Goal: Task Accomplishment & Management: Use online tool/utility

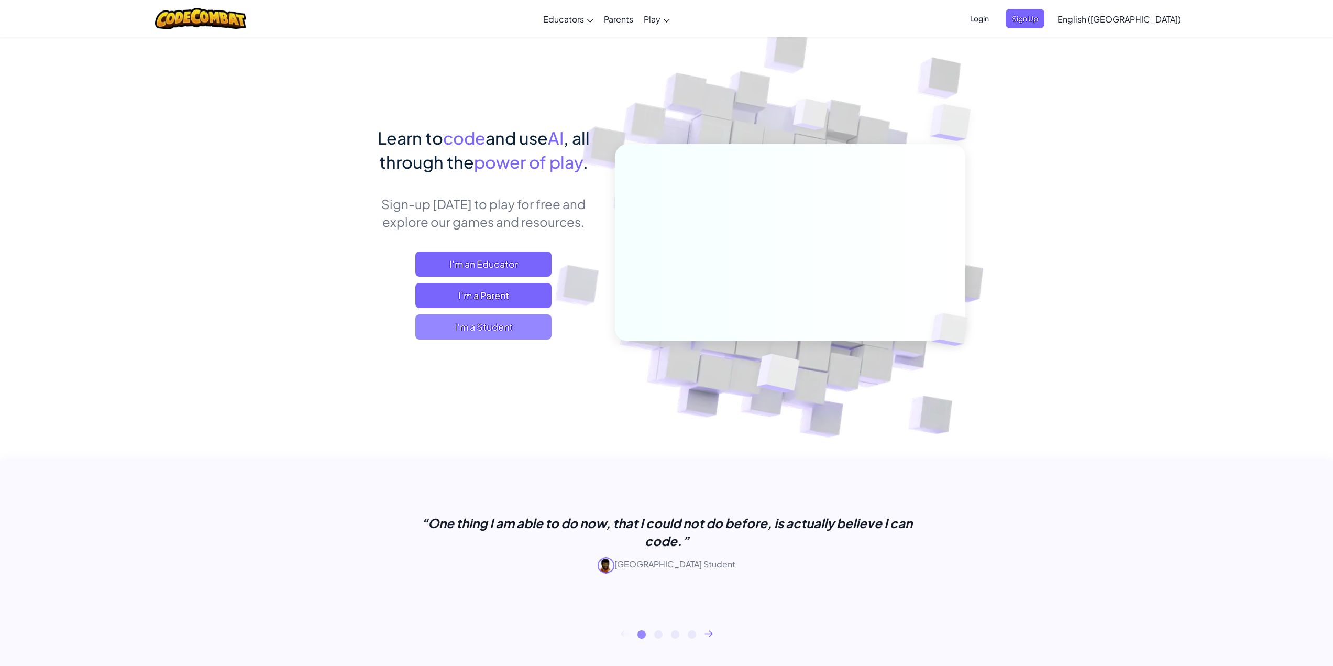
click at [509, 318] on span "I'm a Student" at bounding box center [483, 326] width 136 height 25
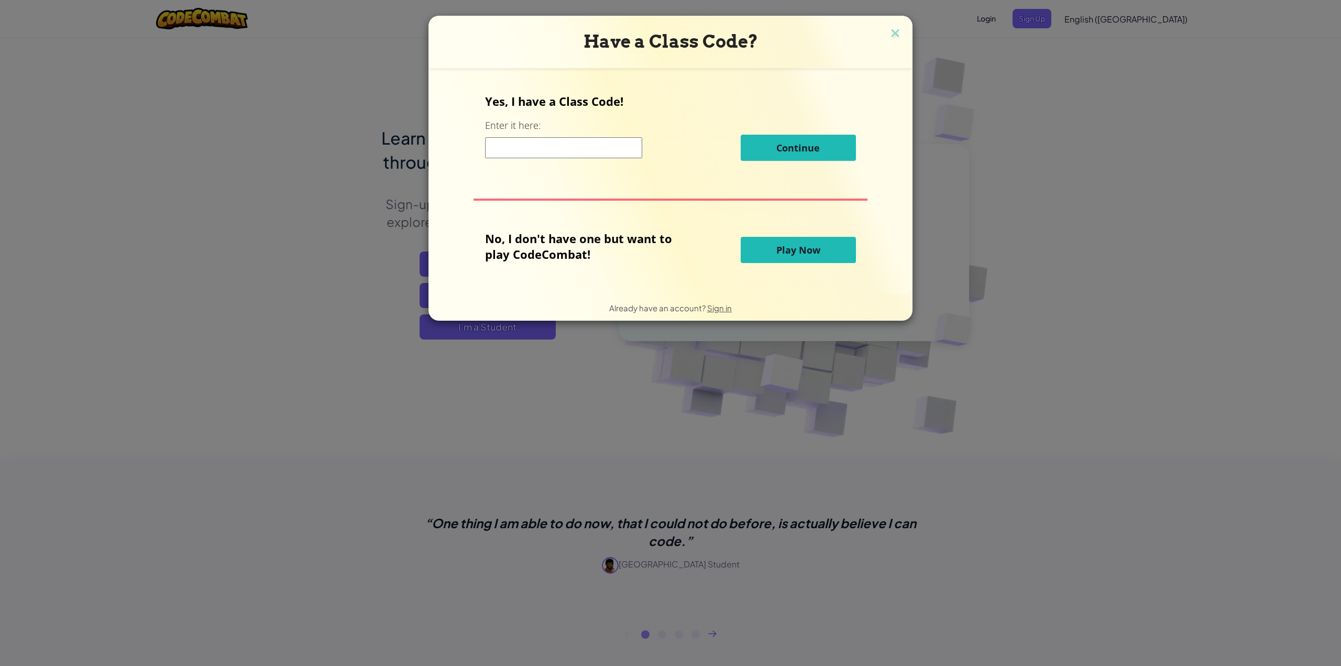
click at [757, 244] on button "Play Now" at bounding box center [798, 250] width 115 height 26
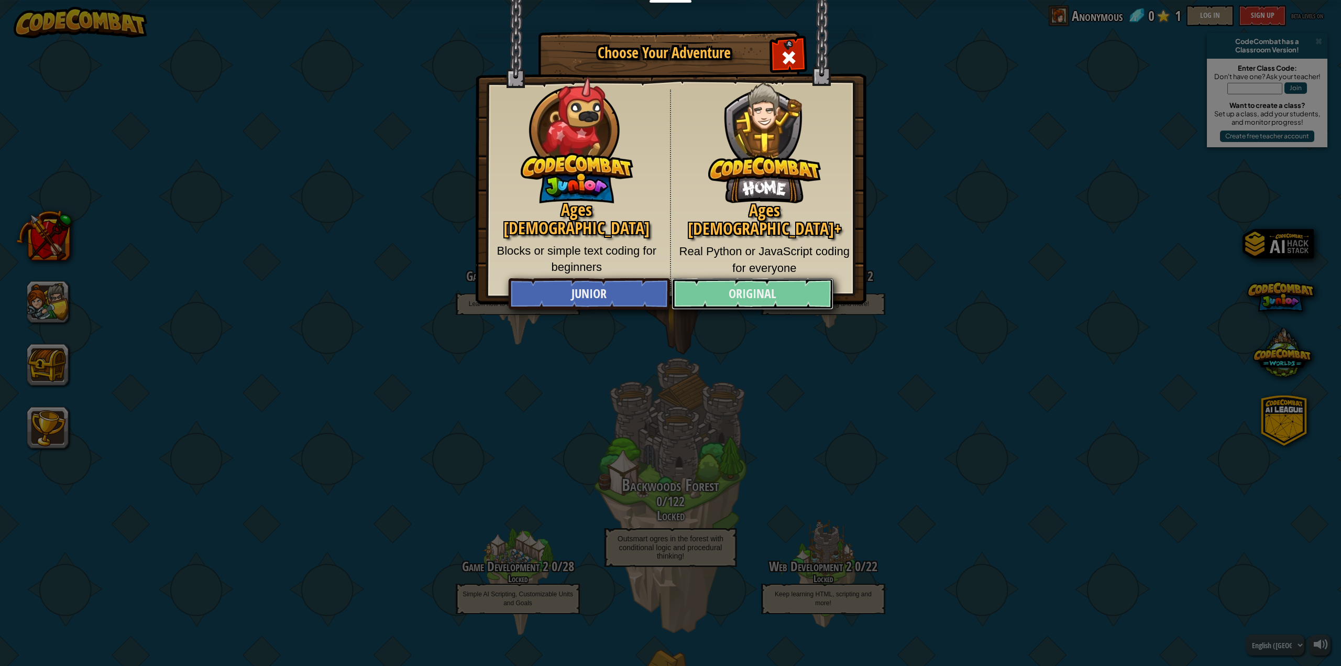
click at [744, 283] on link "Original" at bounding box center [752, 293] width 161 height 31
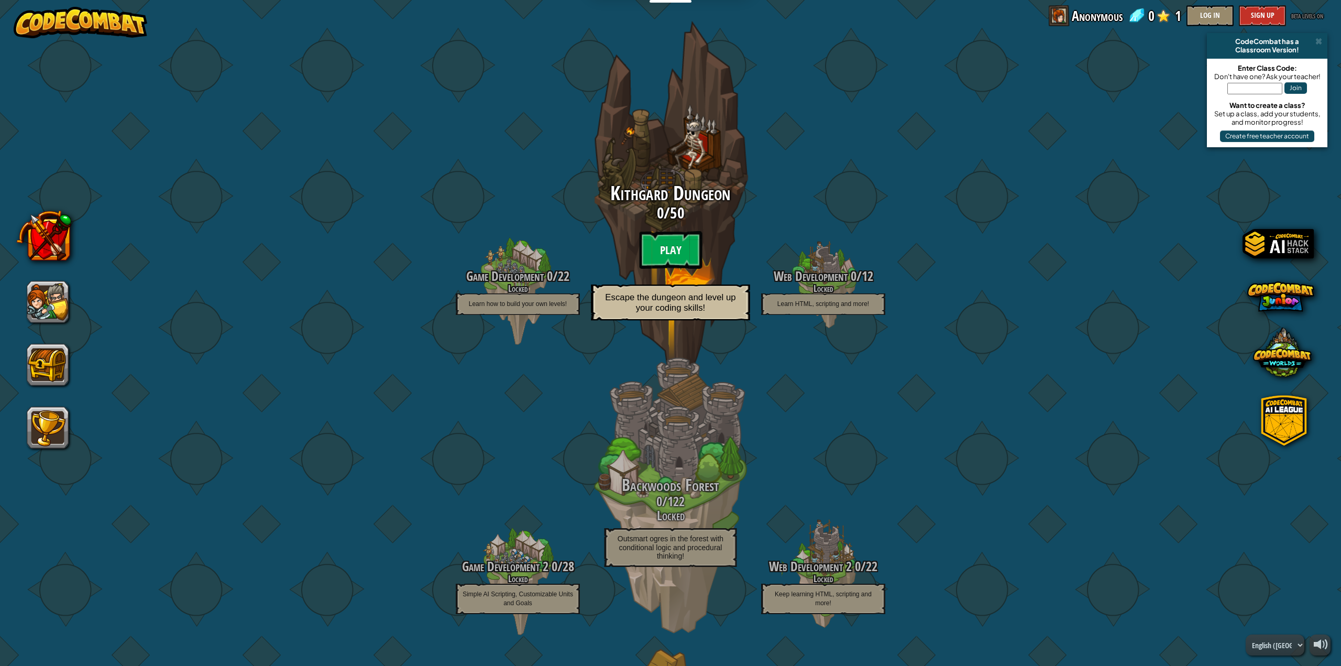
click at [668, 243] on btn "Play" at bounding box center [670, 250] width 63 height 38
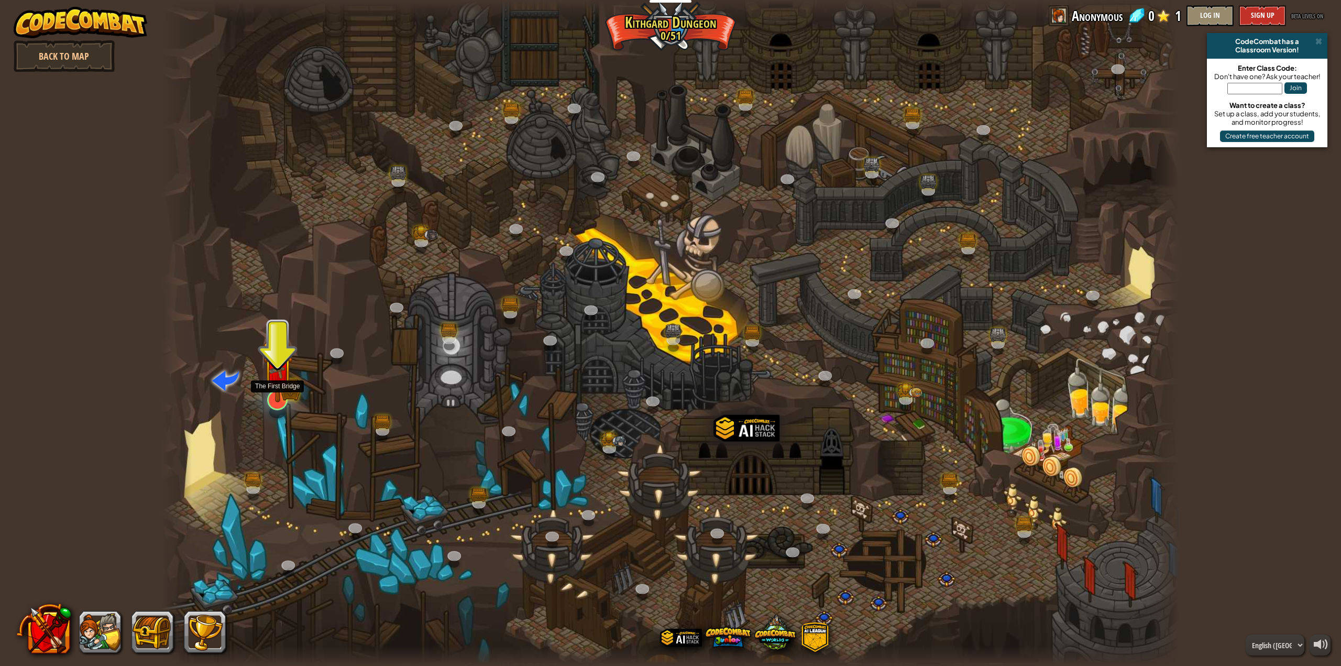
click at [272, 398] on img at bounding box center [277, 370] width 29 height 64
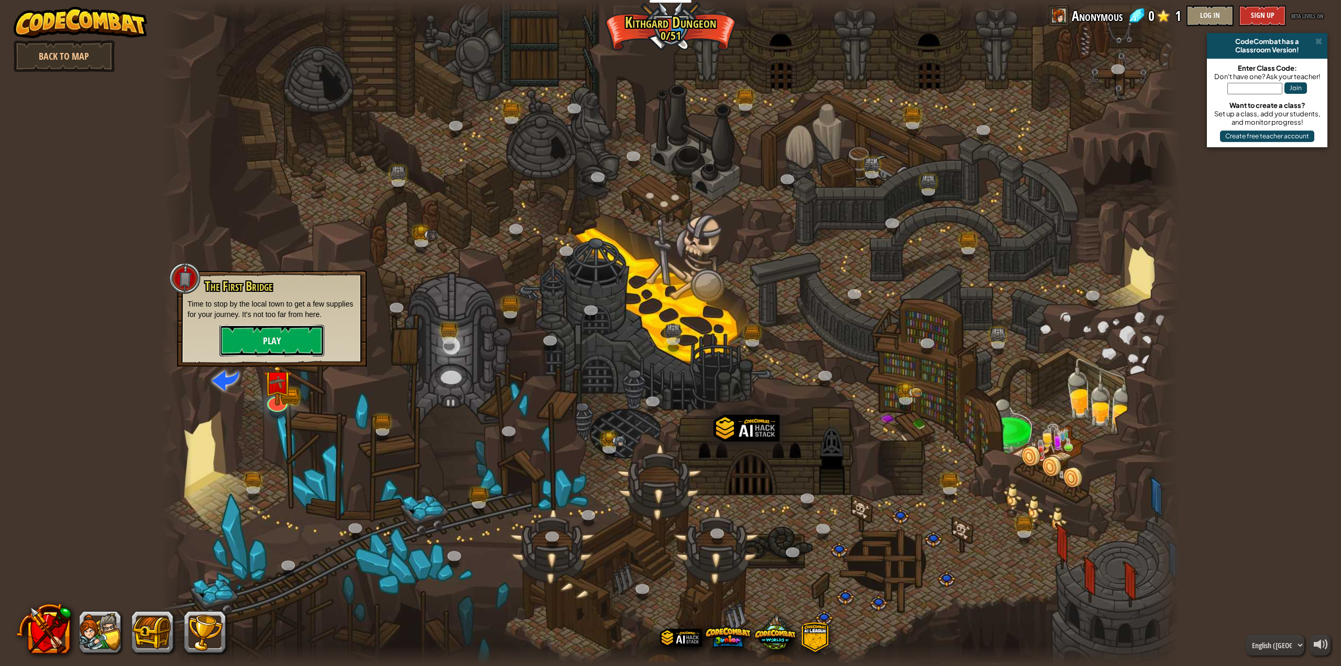
click at [270, 347] on button "Play" at bounding box center [271, 340] width 105 height 31
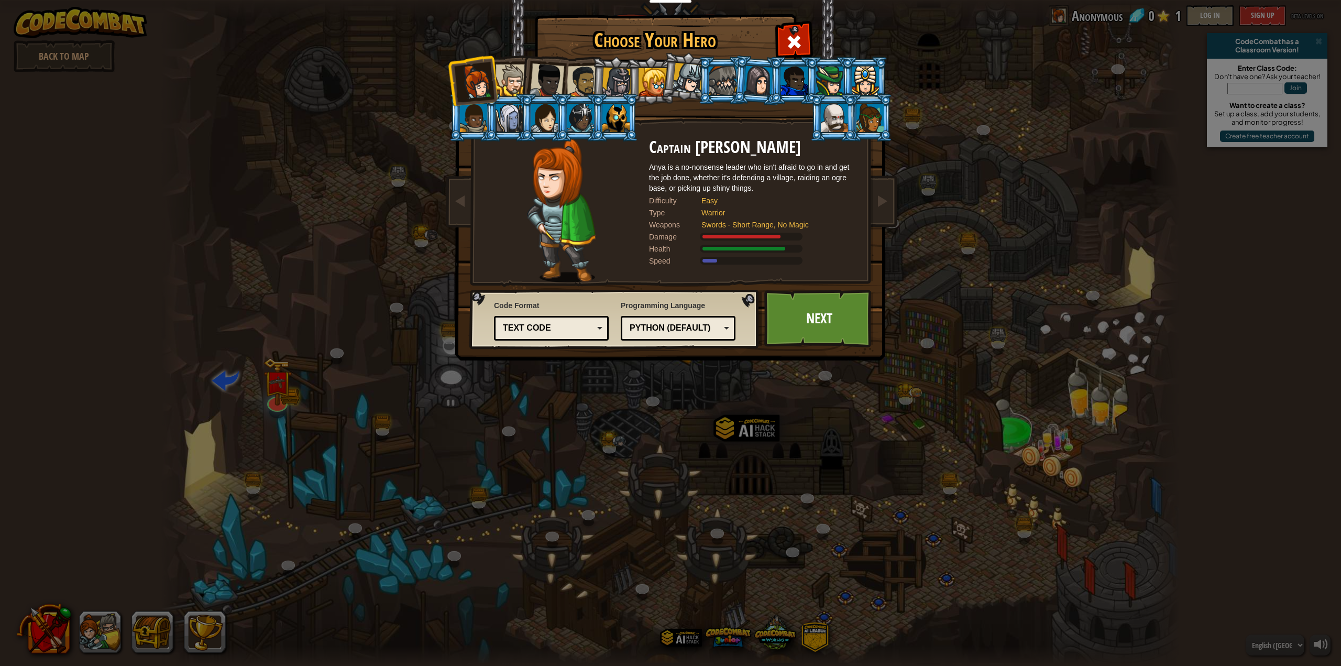
click at [641, 87] on div at bounding box center [653, 82] width 28 height 28
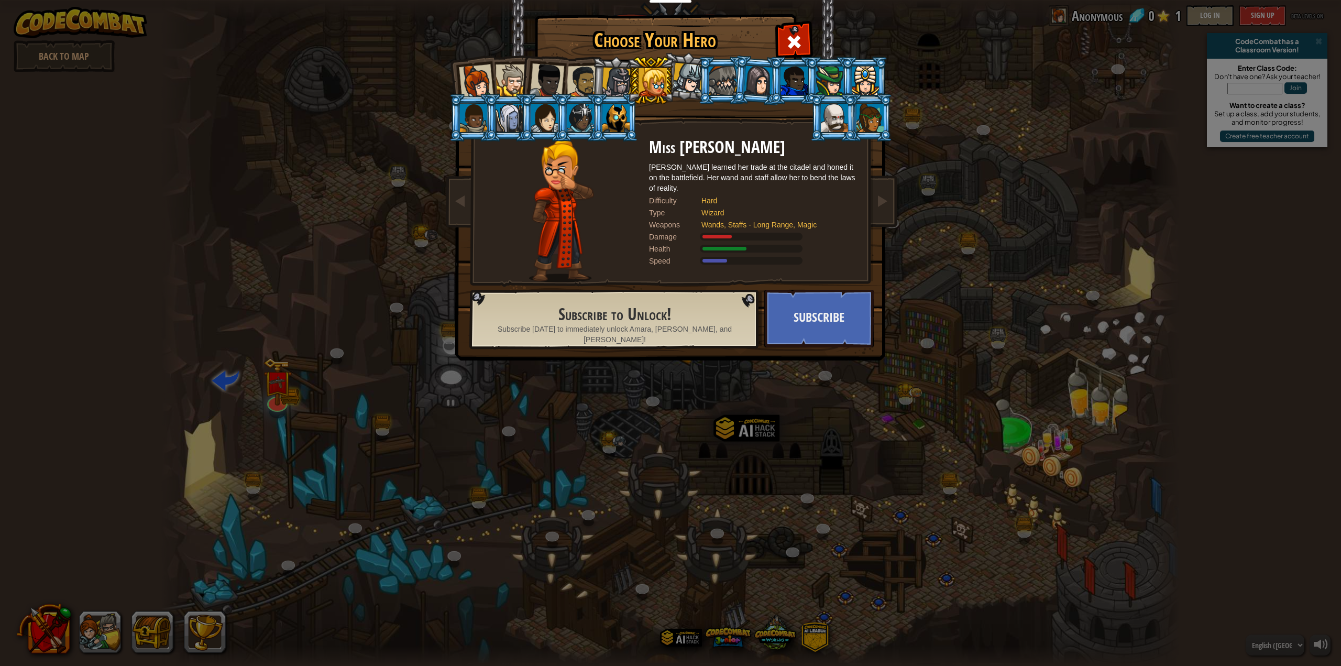
click at [463, 82] on div at bounding box center [476, 81] width 35 height 35
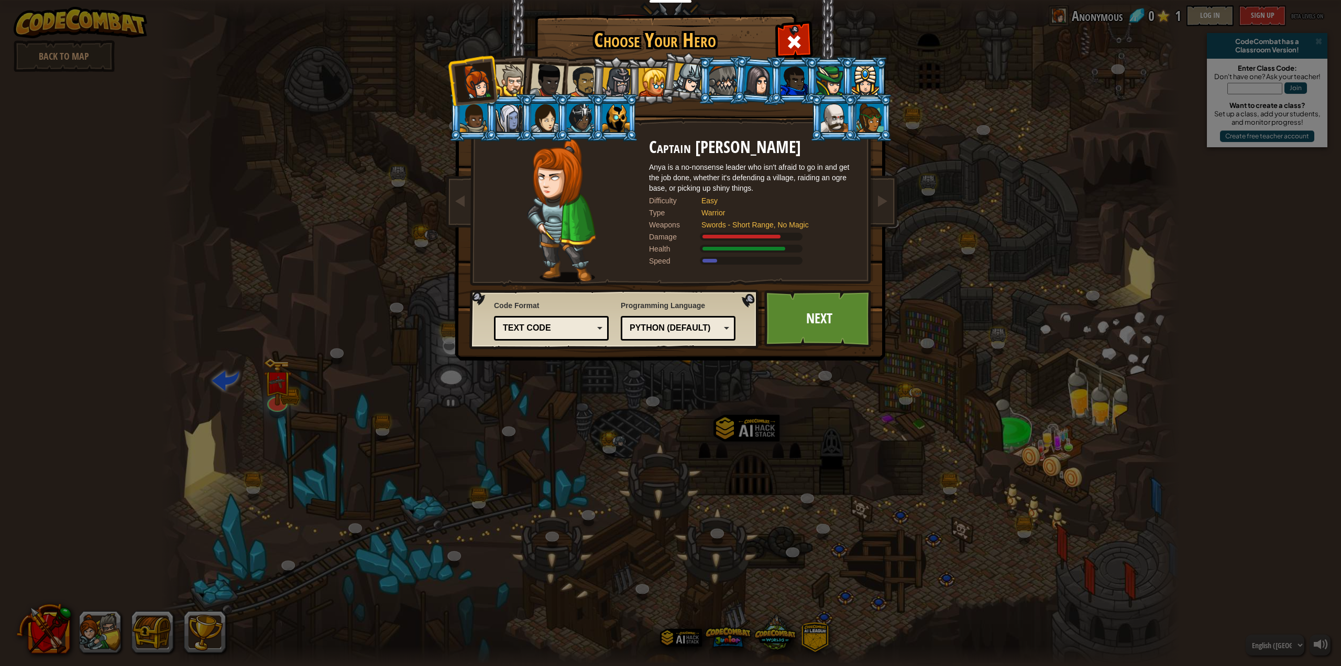
click at [521, 77] on li at bounding box center [543, 78] width 51 height 51
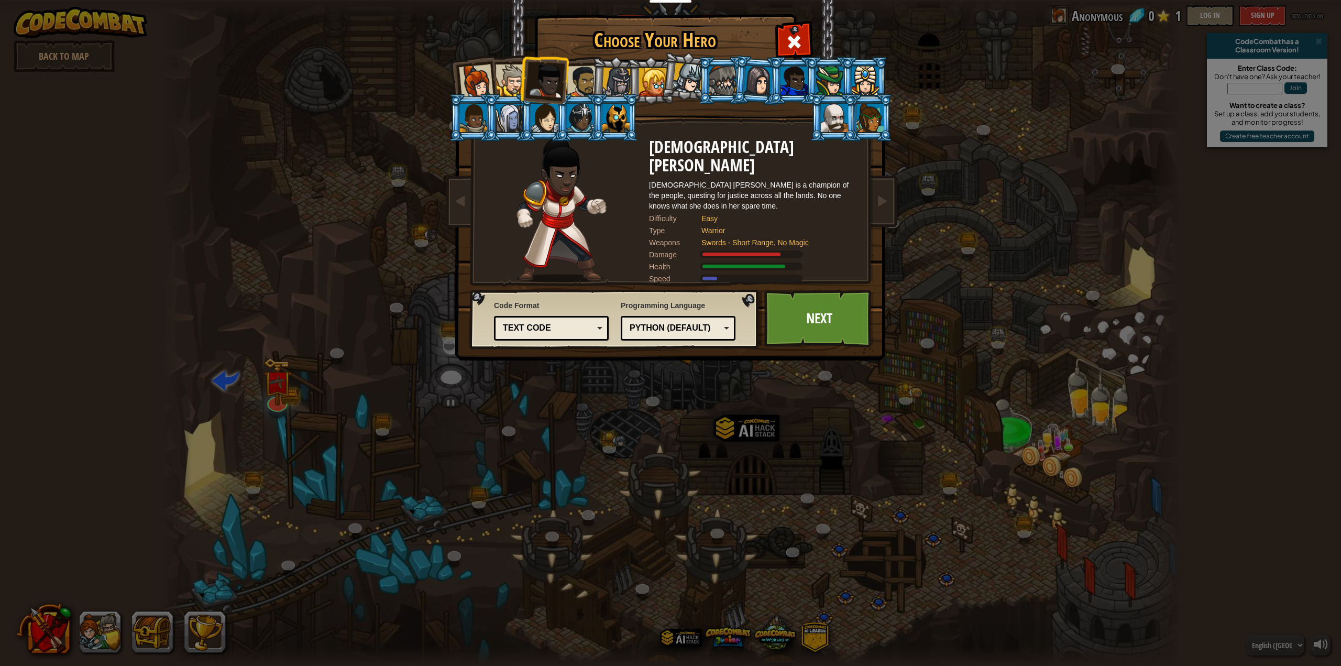
click at [515, 89] on div at bounding box center [512, 80] width 32 height 32
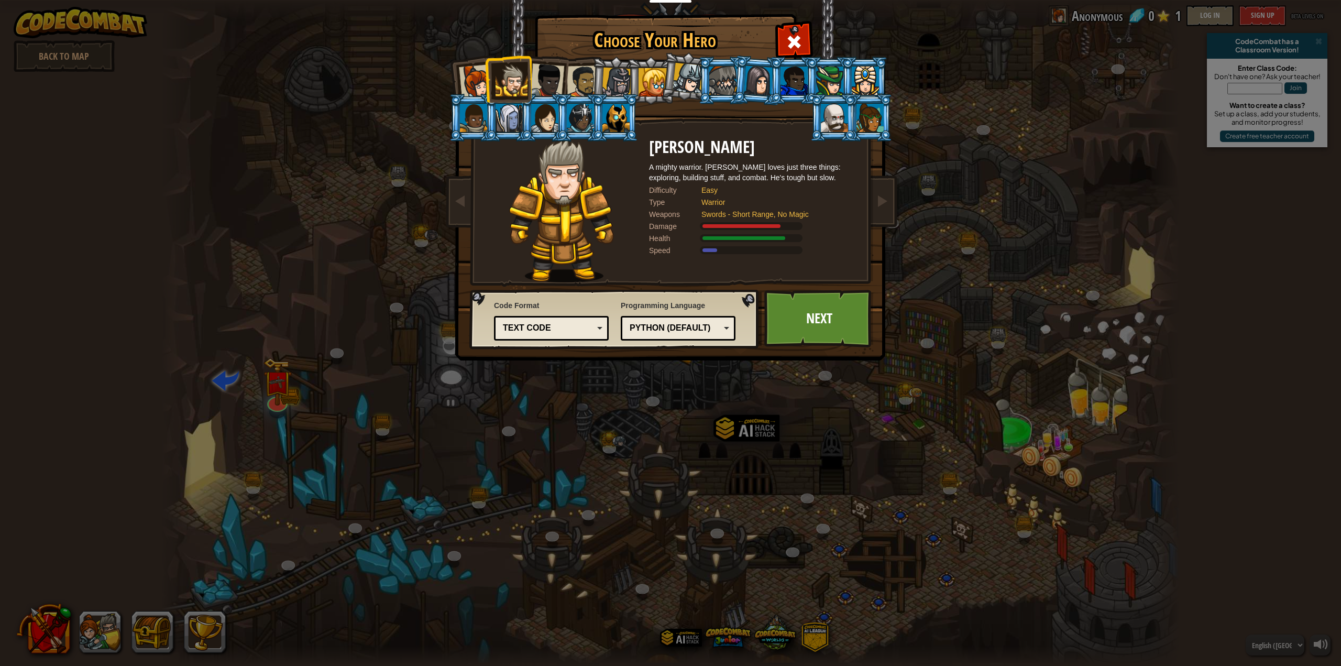
click at [468, 89] on div at bounding box center [476, 81] width 35 height 35
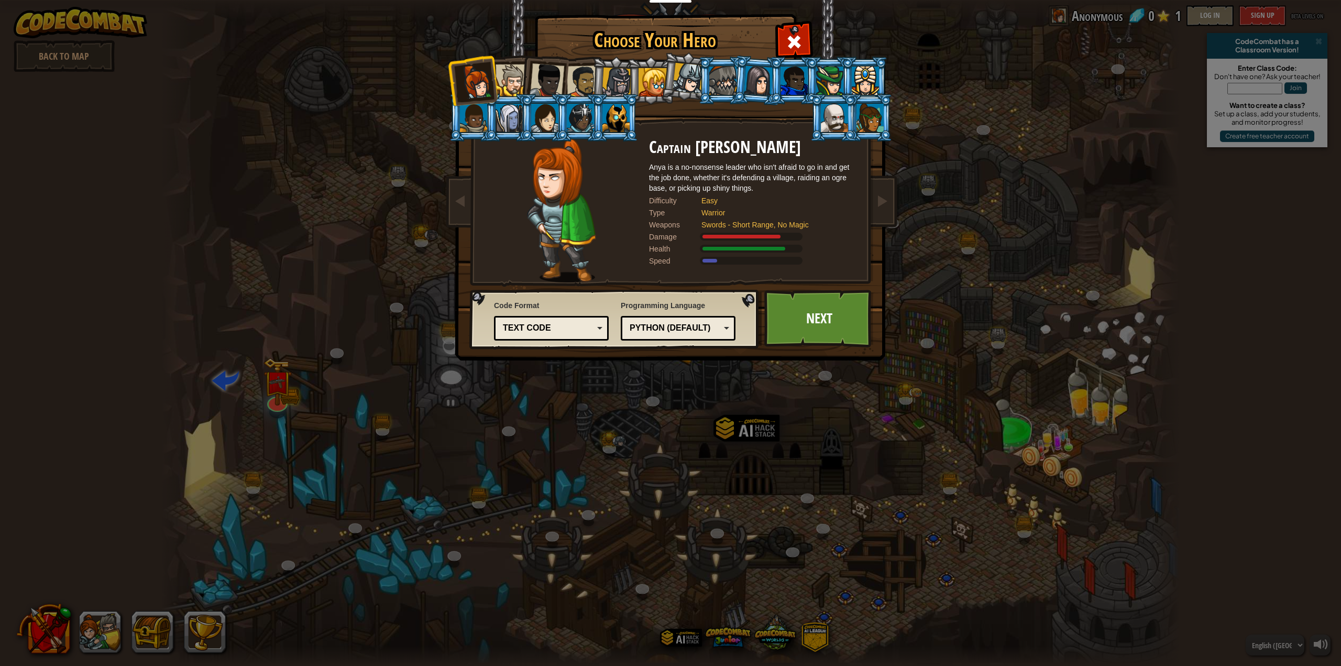
click at [544, 80] on div at bounding box center [547, 80] width 35 height 35
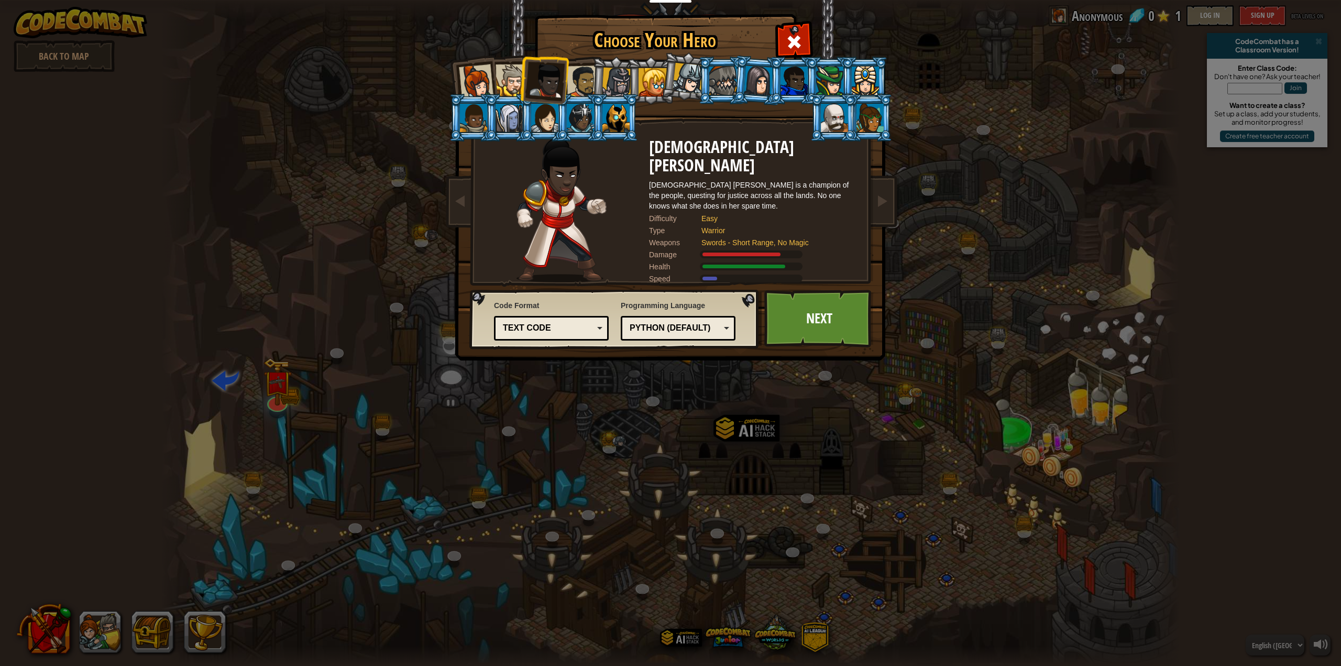
click at [592, 83] on li at bounding box center [615, 81] width 50 height 50
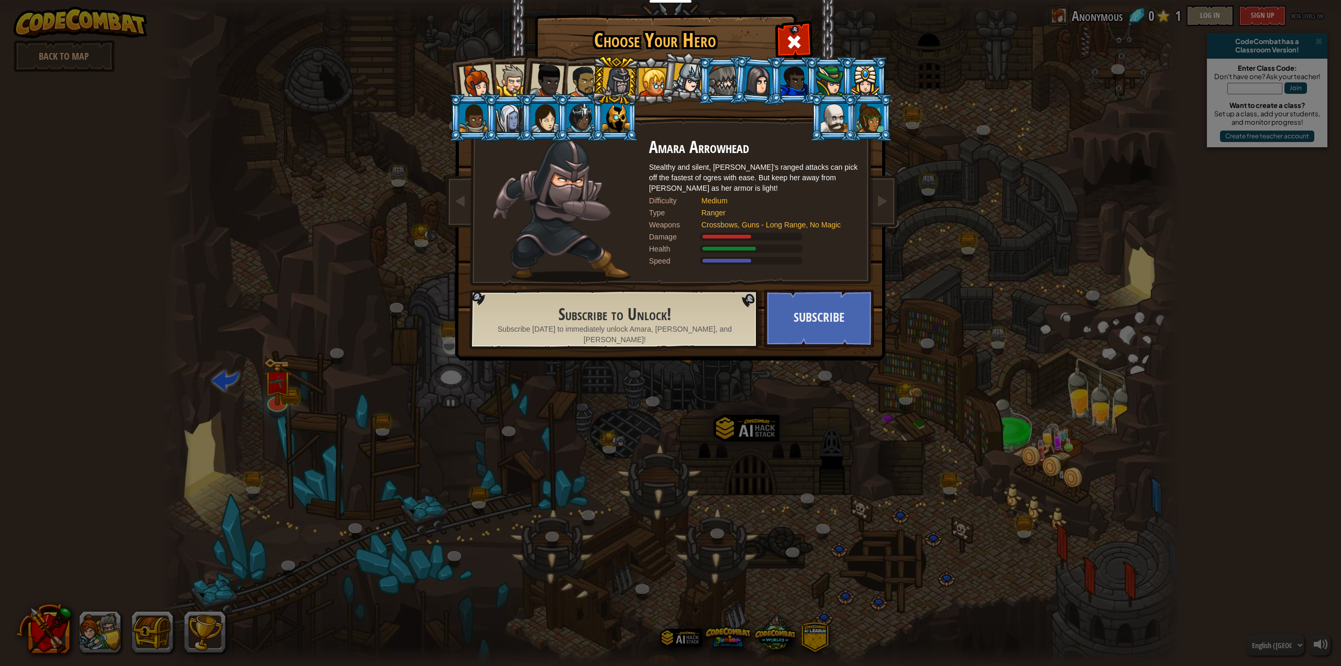
click at [586, 85] on div at bounding box center [583, 81] width 32 height 32
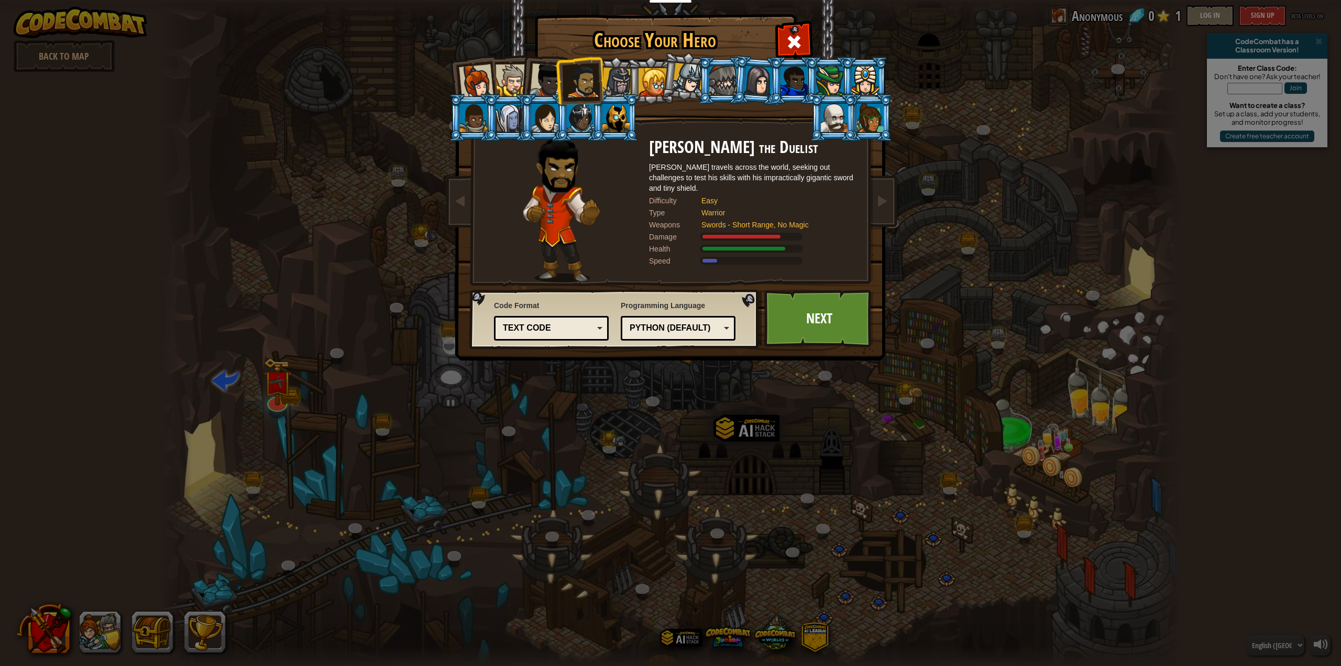
click at [608, 122] on div at bounding box center [615, 118] width 27 height 28
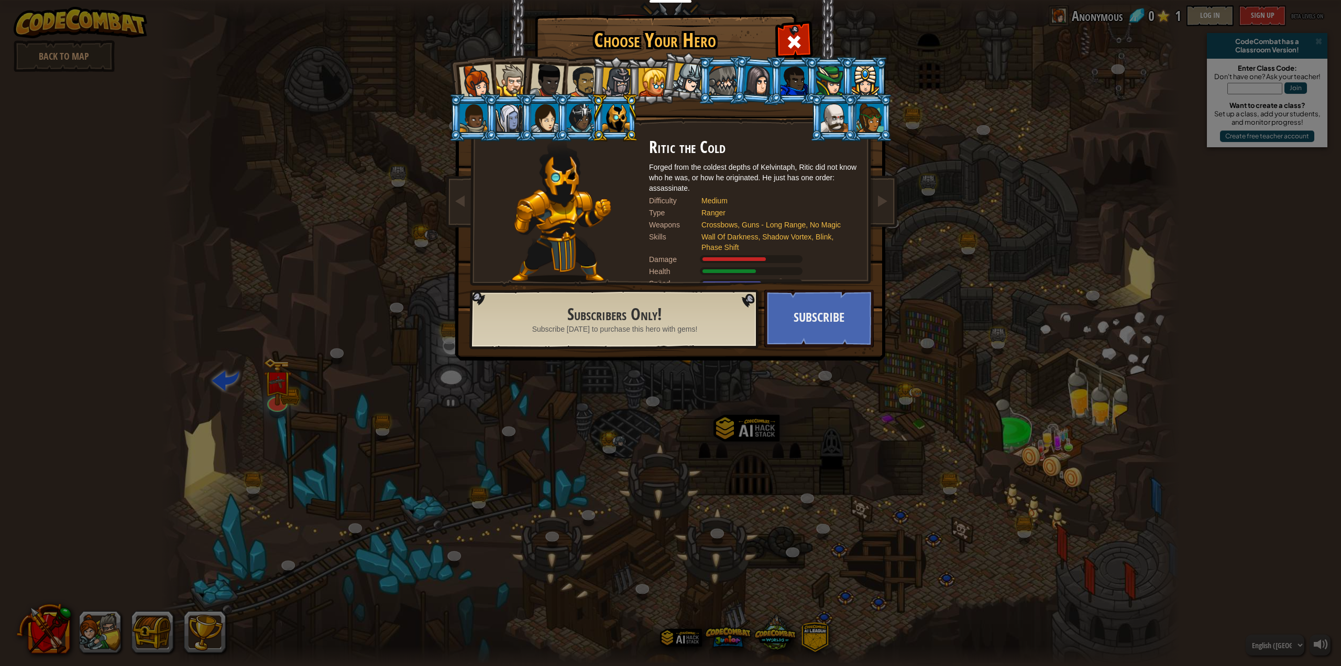
click at [578, 78] on div at bounding box center [583, 81] width 32 height 32
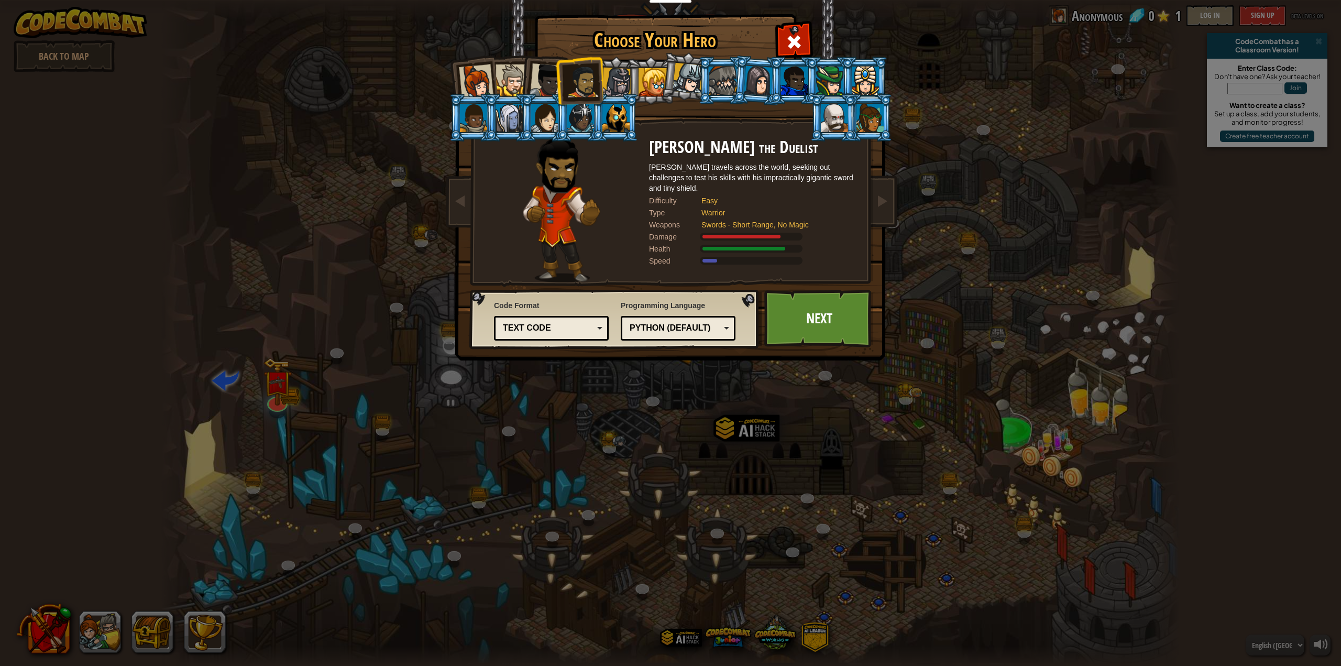
click at [840, 121] on div at bounding box center [834, 118] width 27 height 28
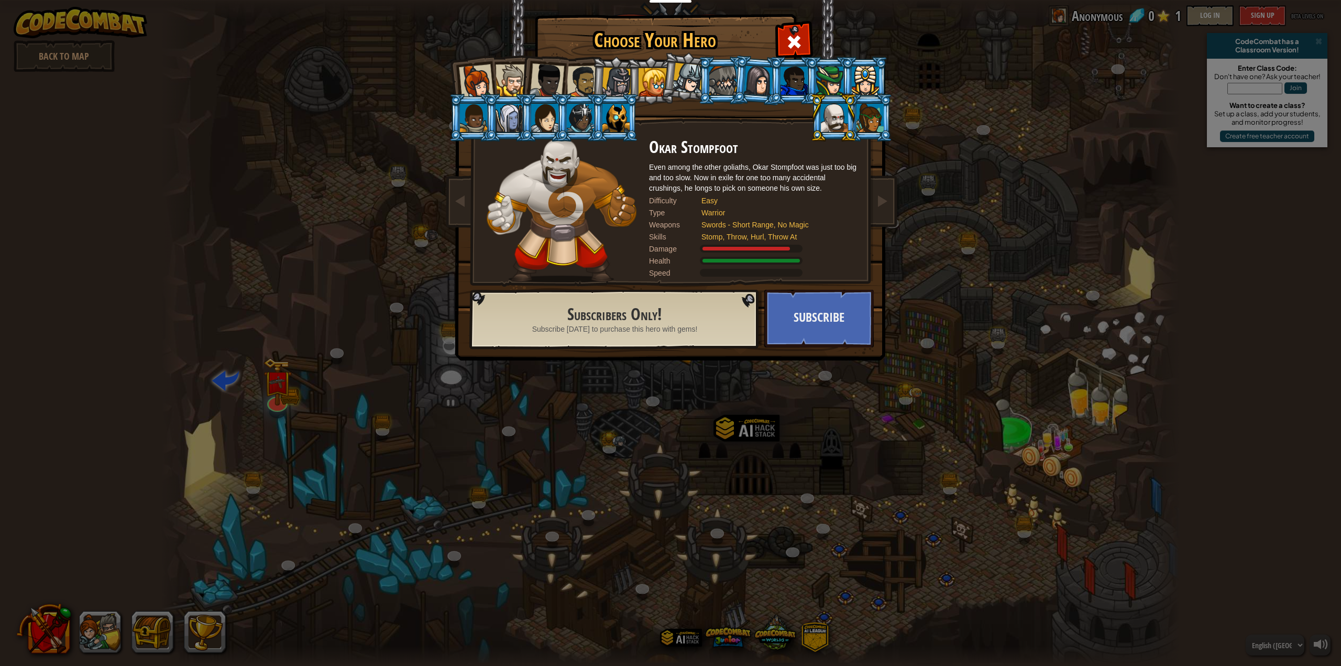
click at [832, 76] on div at bounding box center [829, 81] width 27 height 28
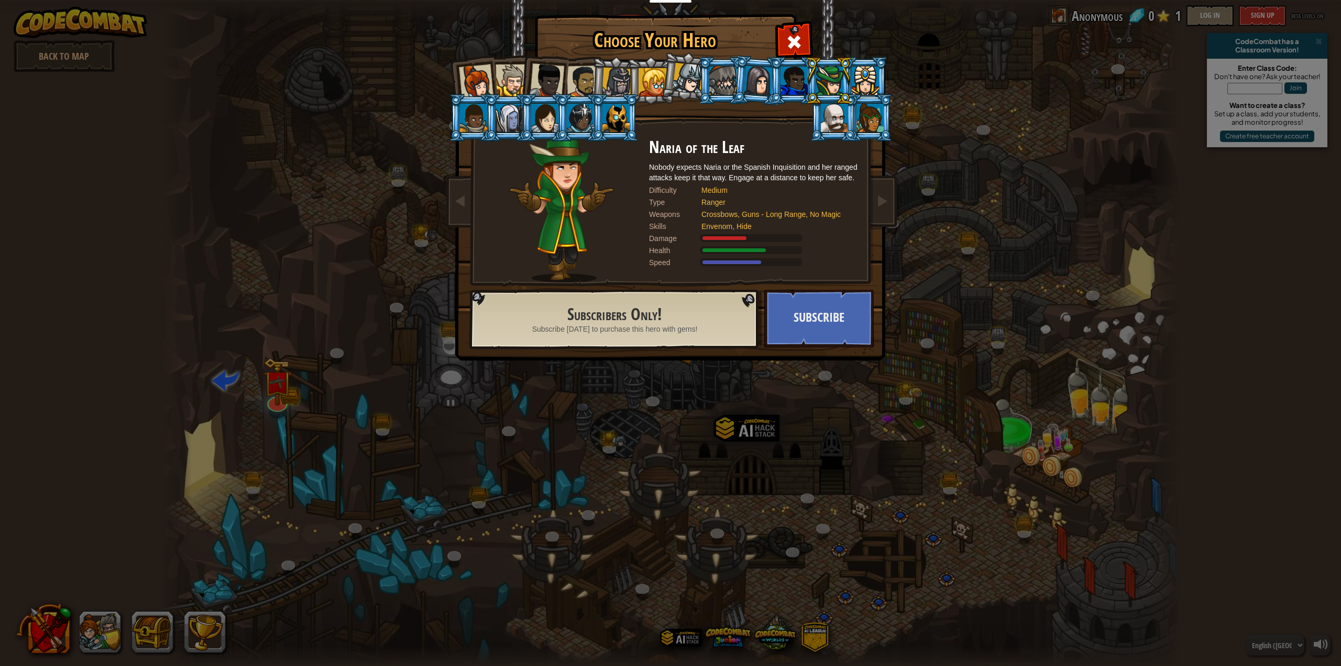
click at [621, 83] on div at bounding box center [617, 83] width 30 height 30
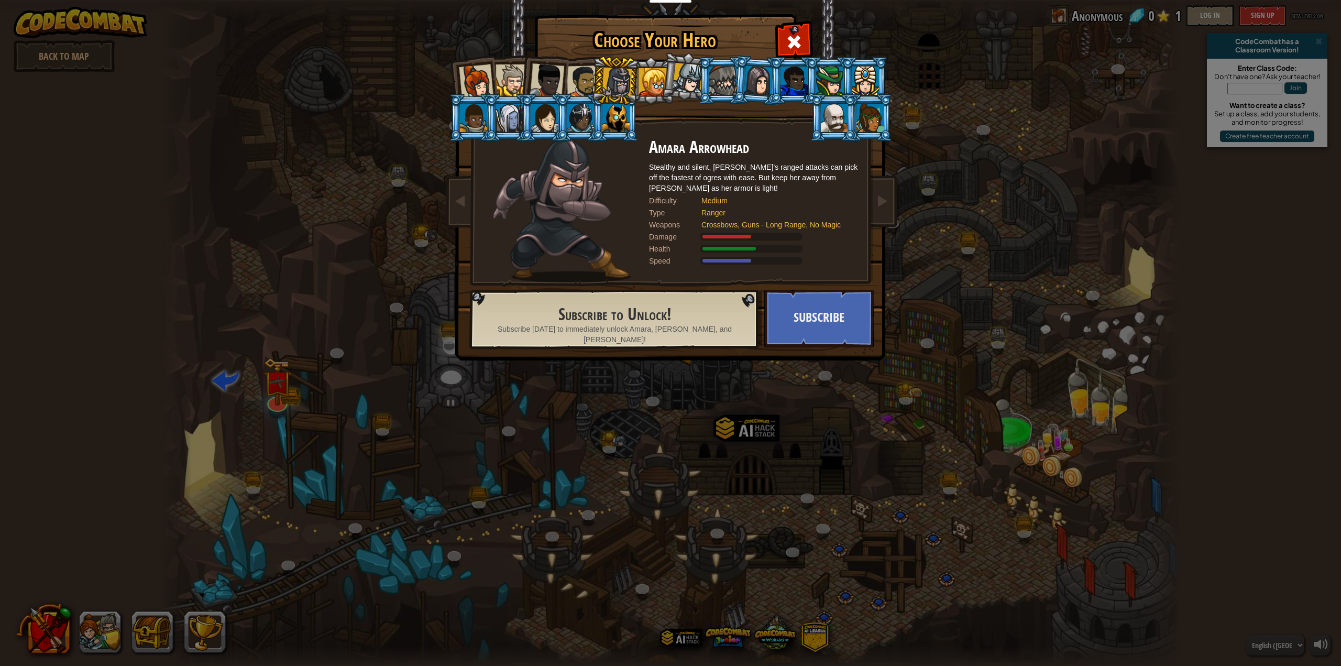
click at [571, 87] on div at bounding box center [583, 81] width 32 height 32
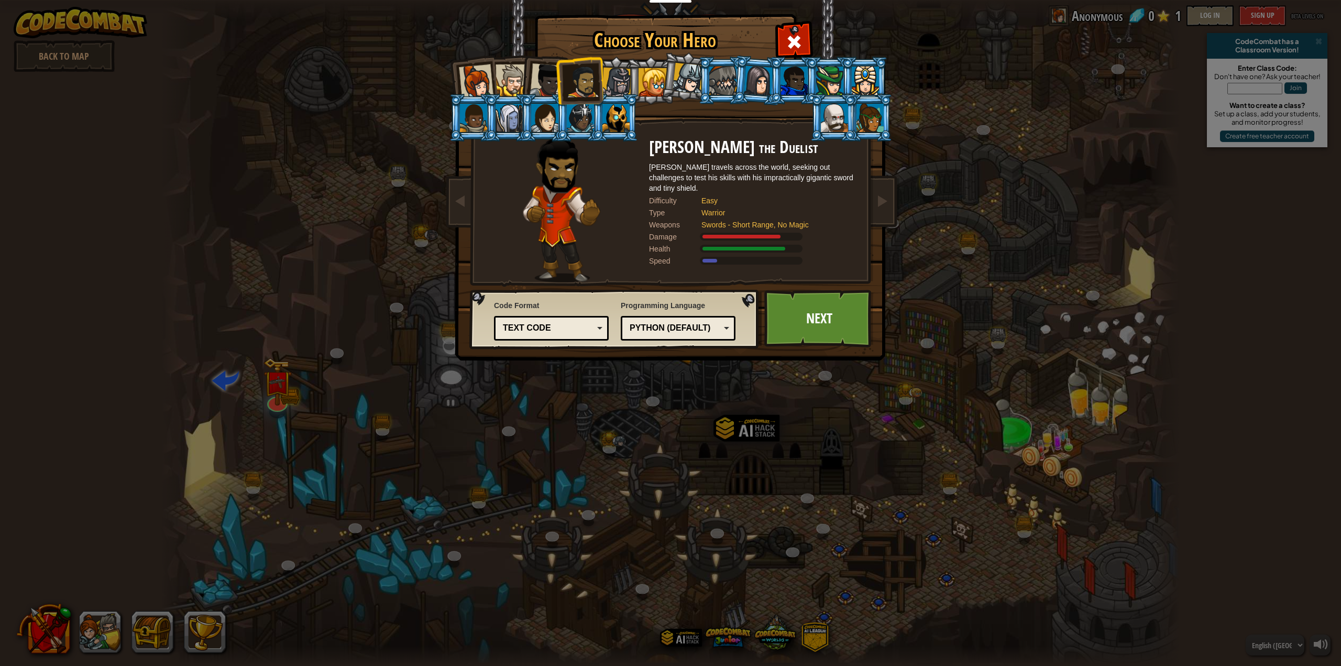
click at [486, 81] on div at bounding box center [476, 81] width 35 height 35
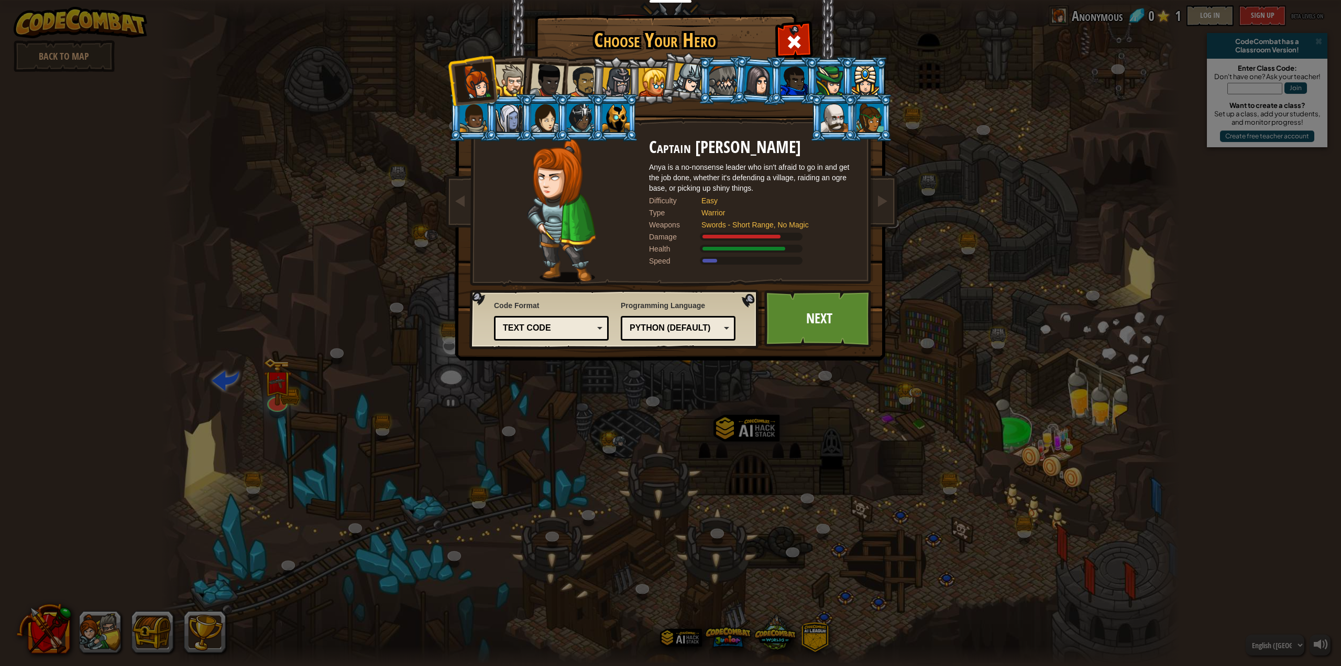
click at [522, 73] on li at bounding box center [543, 78] width 51 height 51
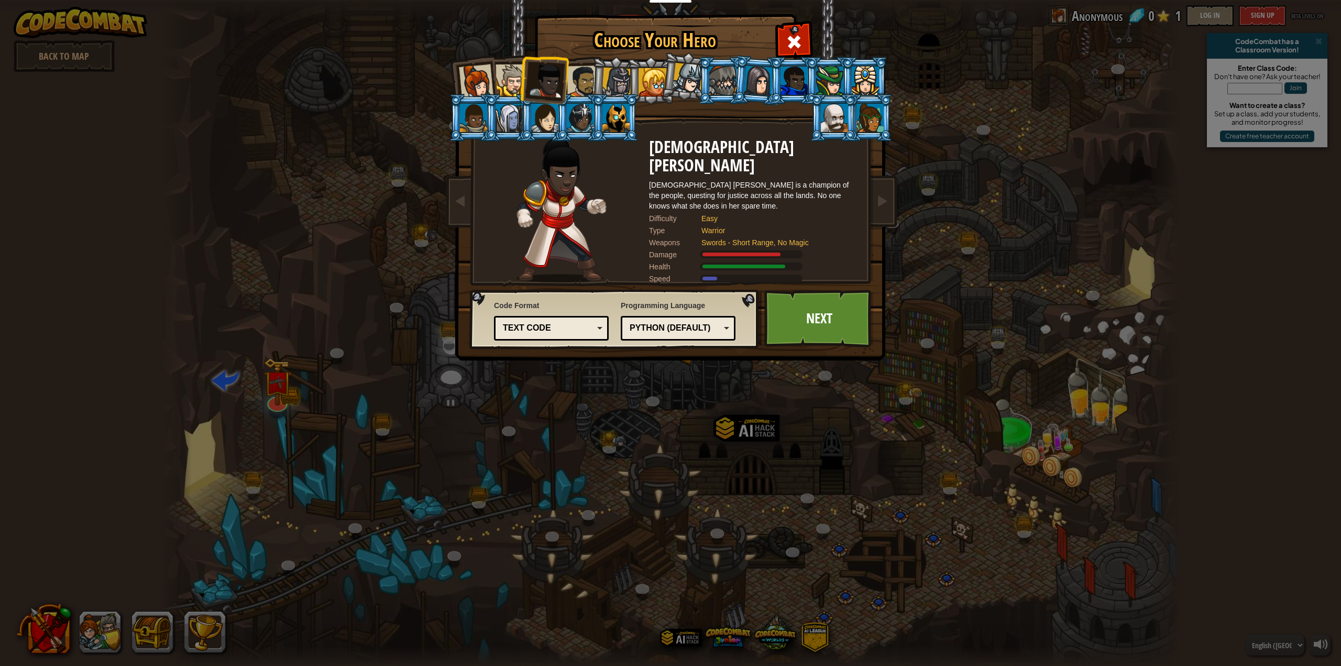
click at [514, 73] on div at bounding box center [512, 80] width 32 height 32
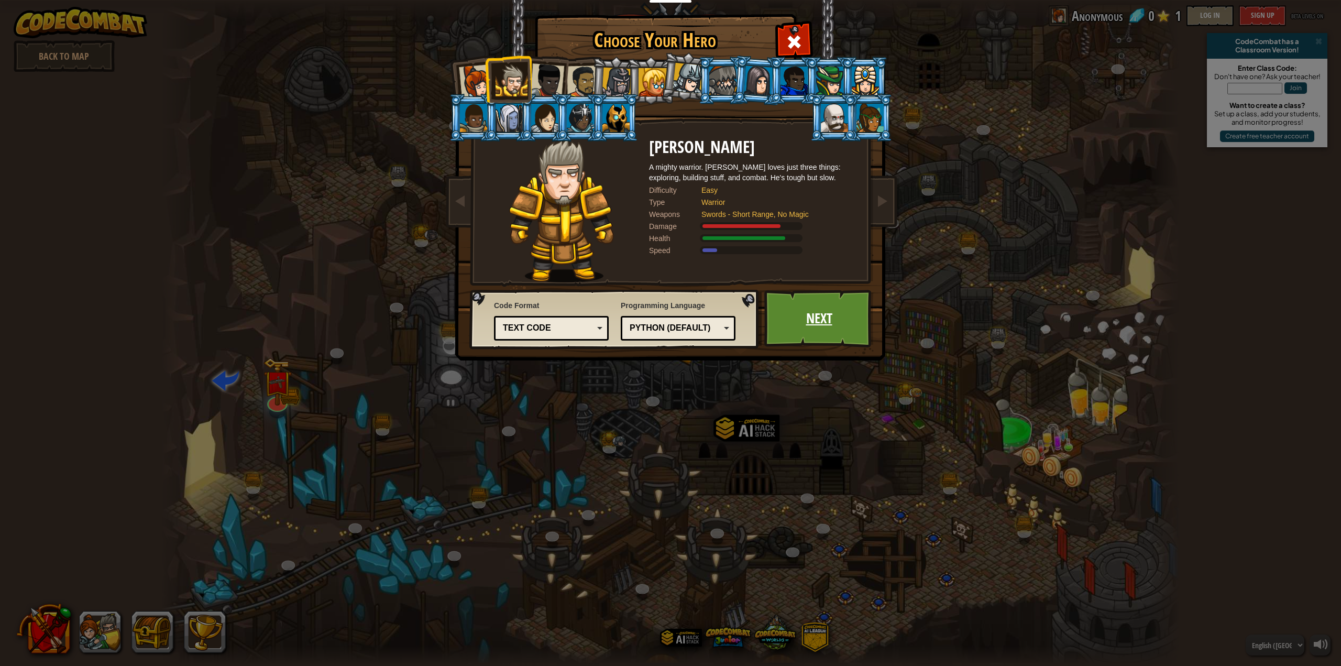
click at [800, 313] on link "Next" at bounding box center [818, 319] width 109 height 58
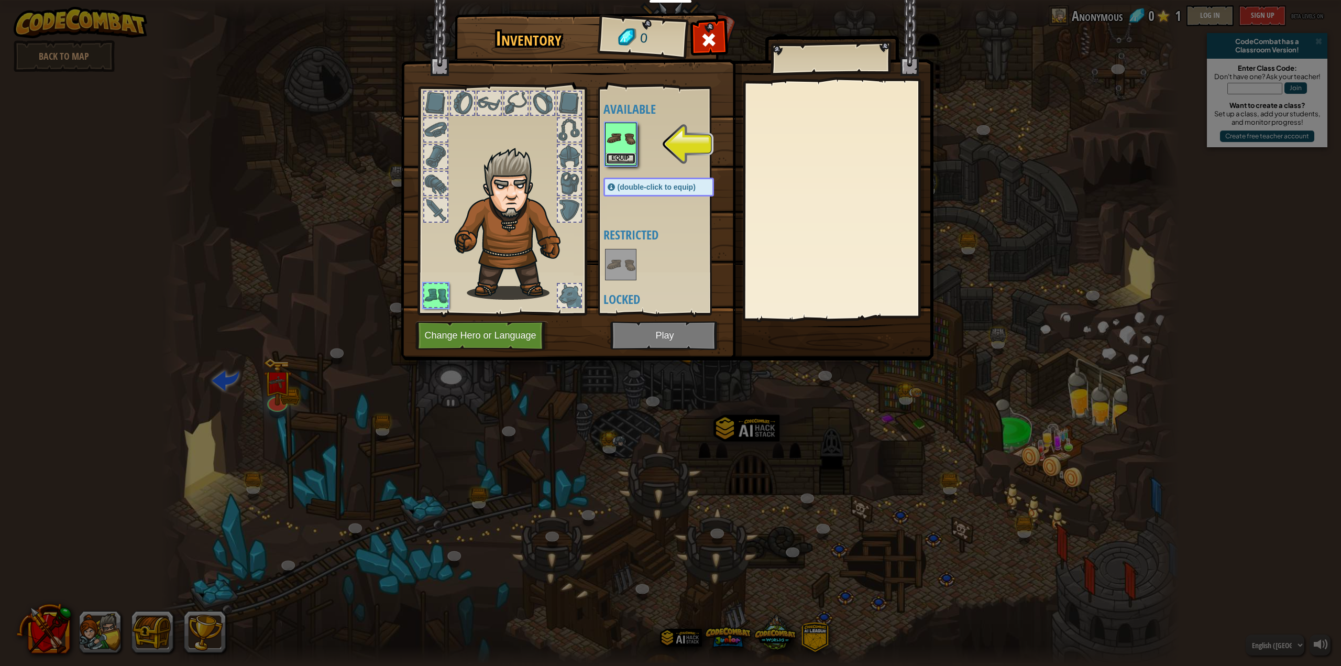
click at [627, 153] on button "Equip" at bounding box center [620, 158] width 29 height 11
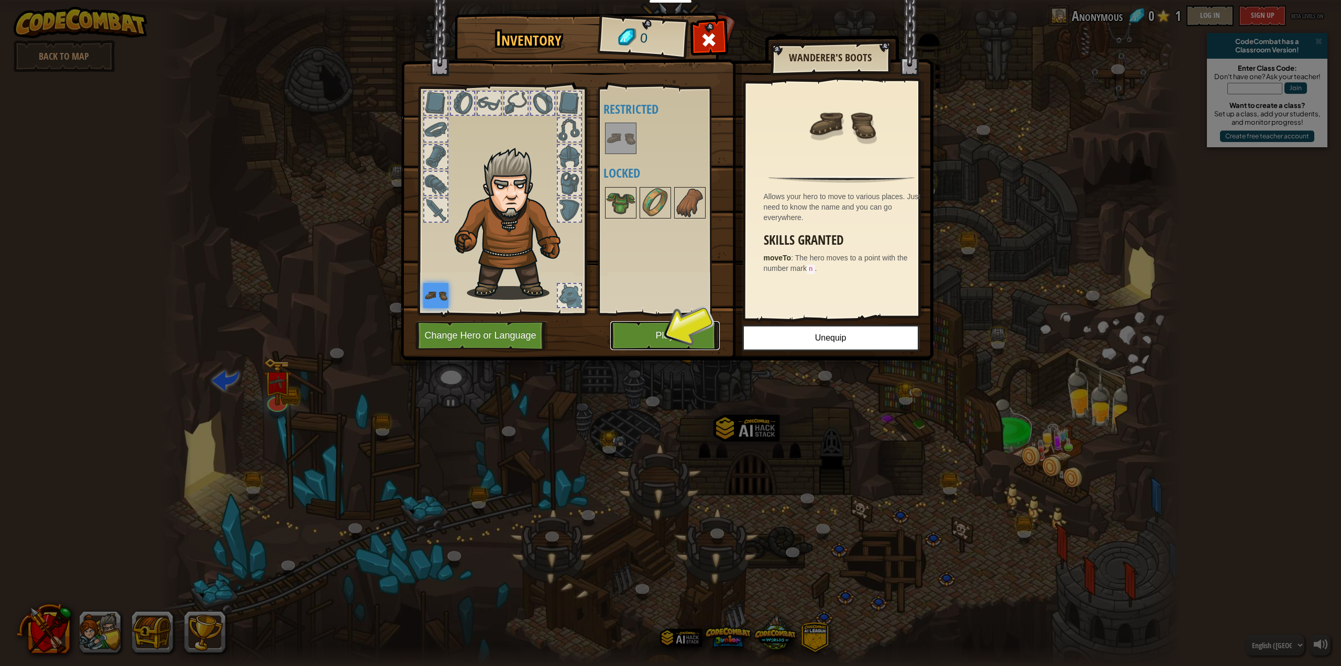
click at [628, 327] on button "Play" at bounding box center [664, 335] width 109 height 29
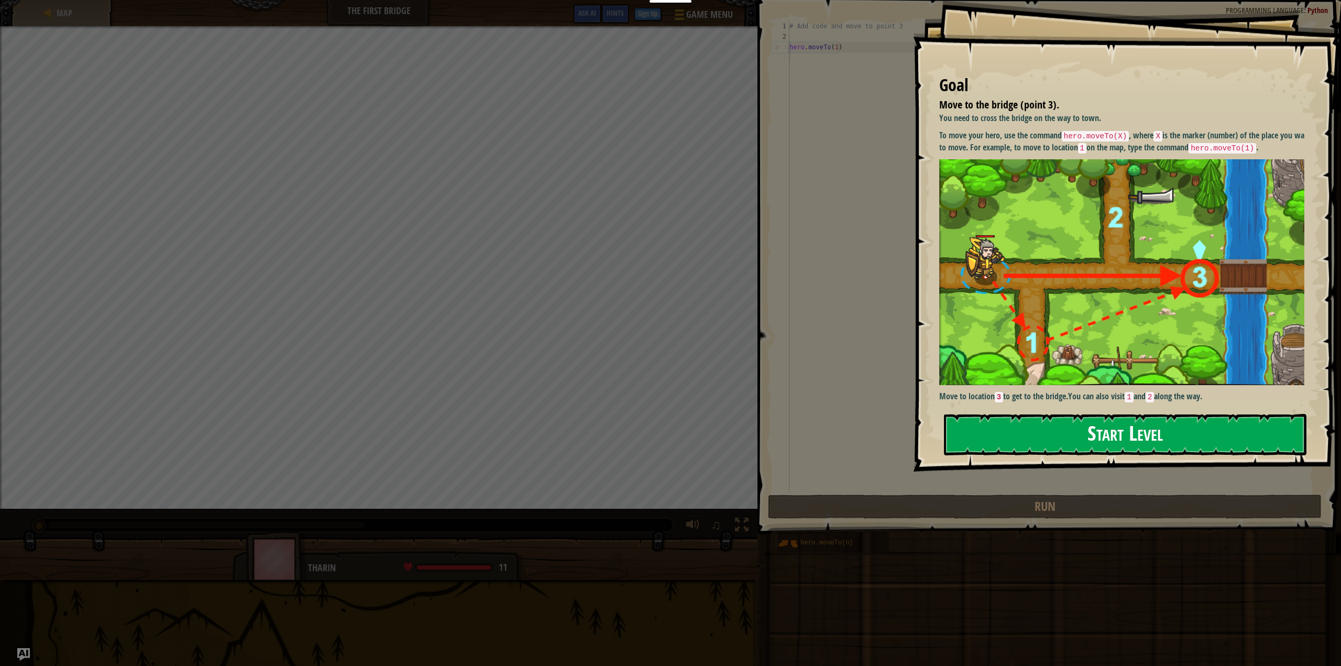
click at [1049, 431] on button "Start Level" at bounding box center [1125, 434] width 363 height 41
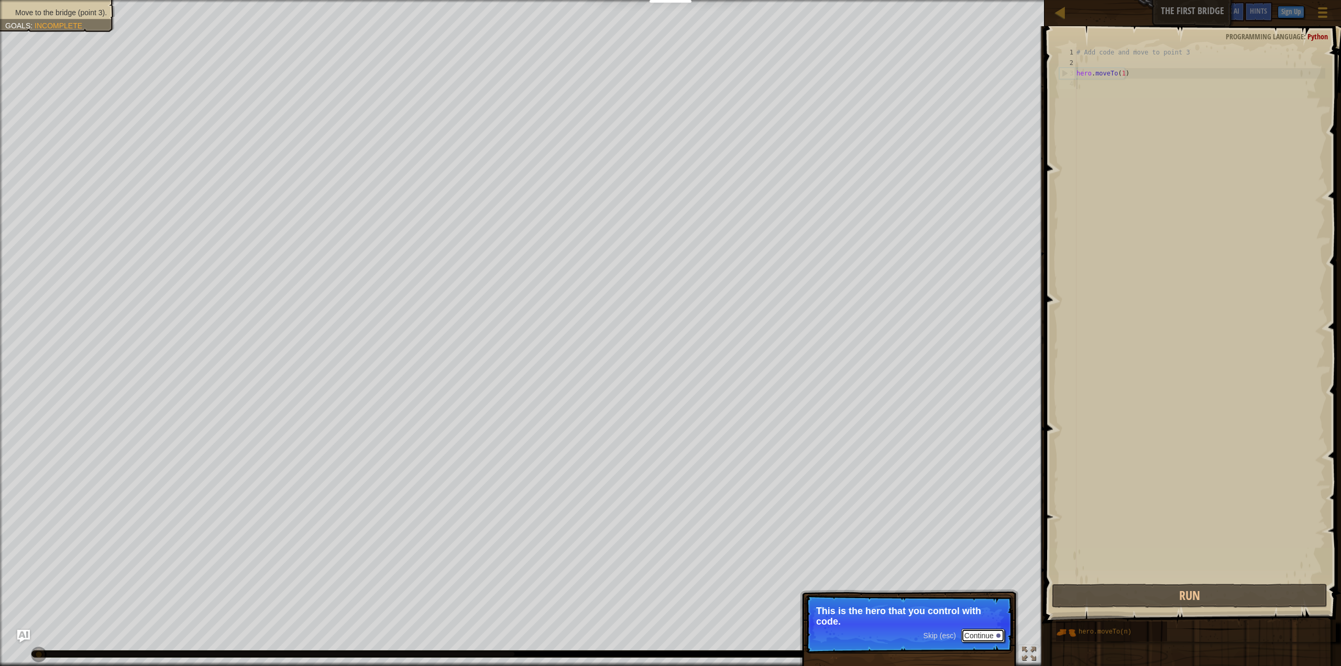
click at [984, 639] on button "Continue" at bounding box center [982, 636] width 43 height 14
click at [989, 635] on button "Continue" at bounding box center [982, 637] width 43 height 14
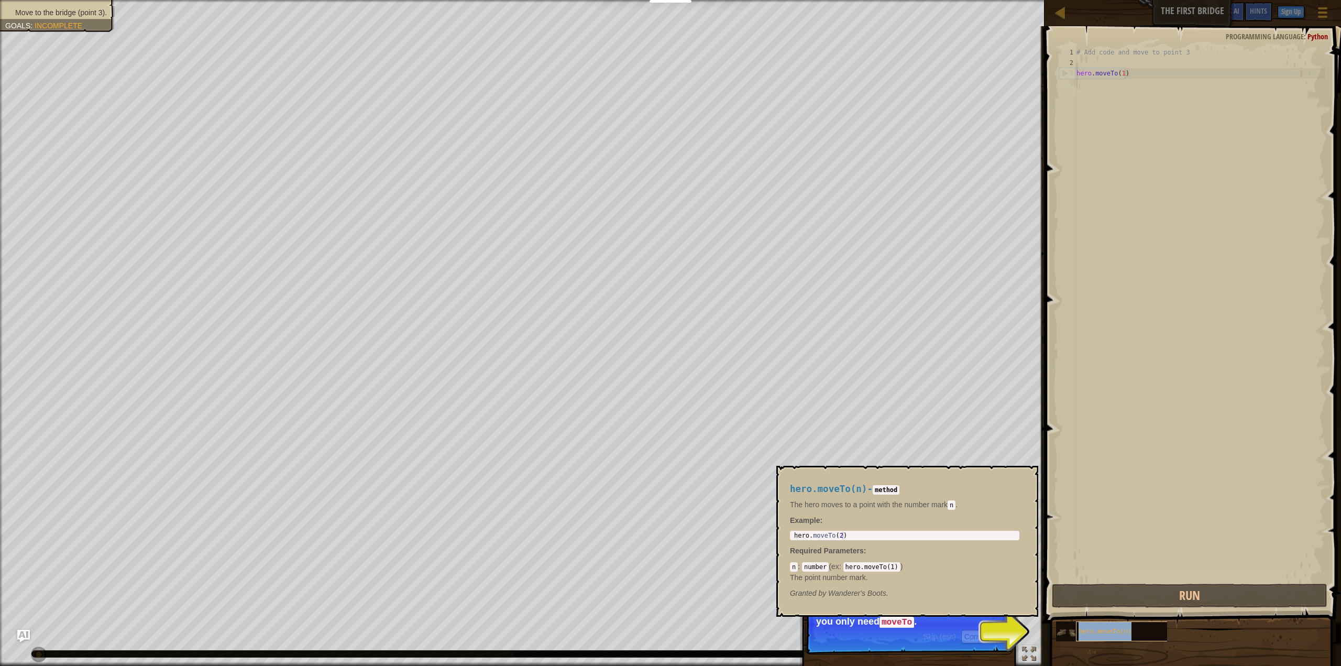
click at [1115, 636] on div "hero.moveTo(n)" at bounding box center [1143, 631] width 134 height 20
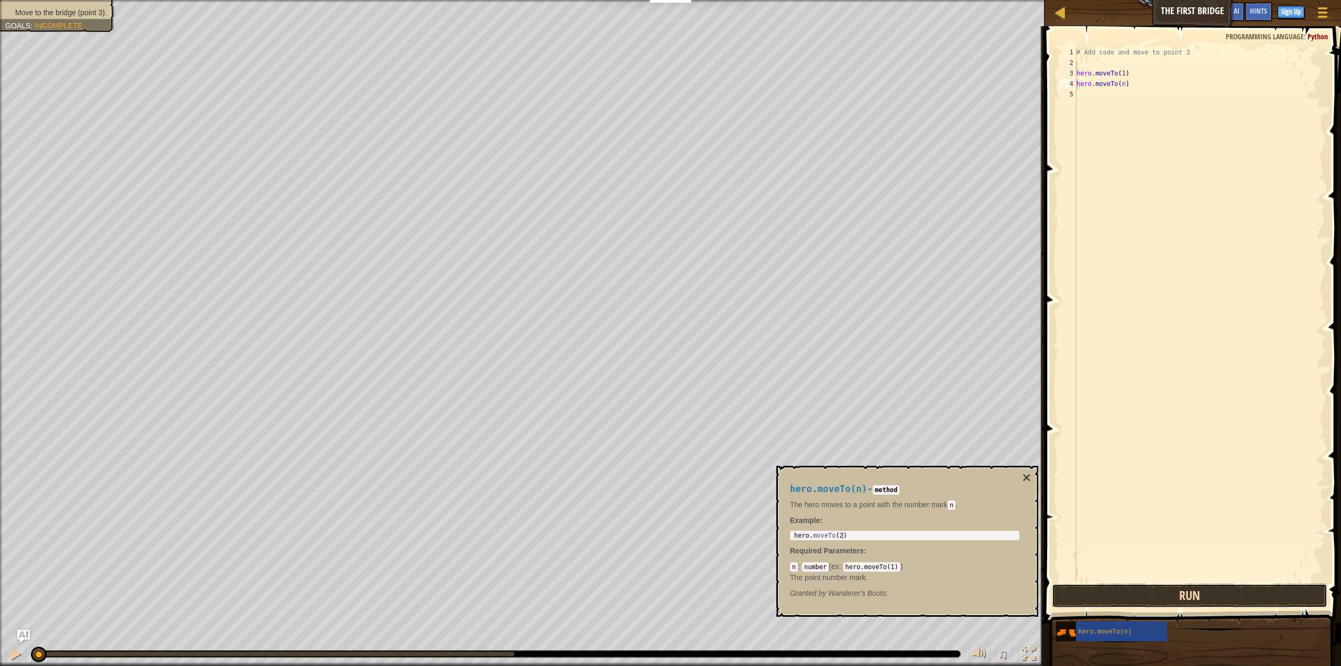
click at [1157, 584] on button "Run" at bounding box center [1190, 596] width 276 height 24
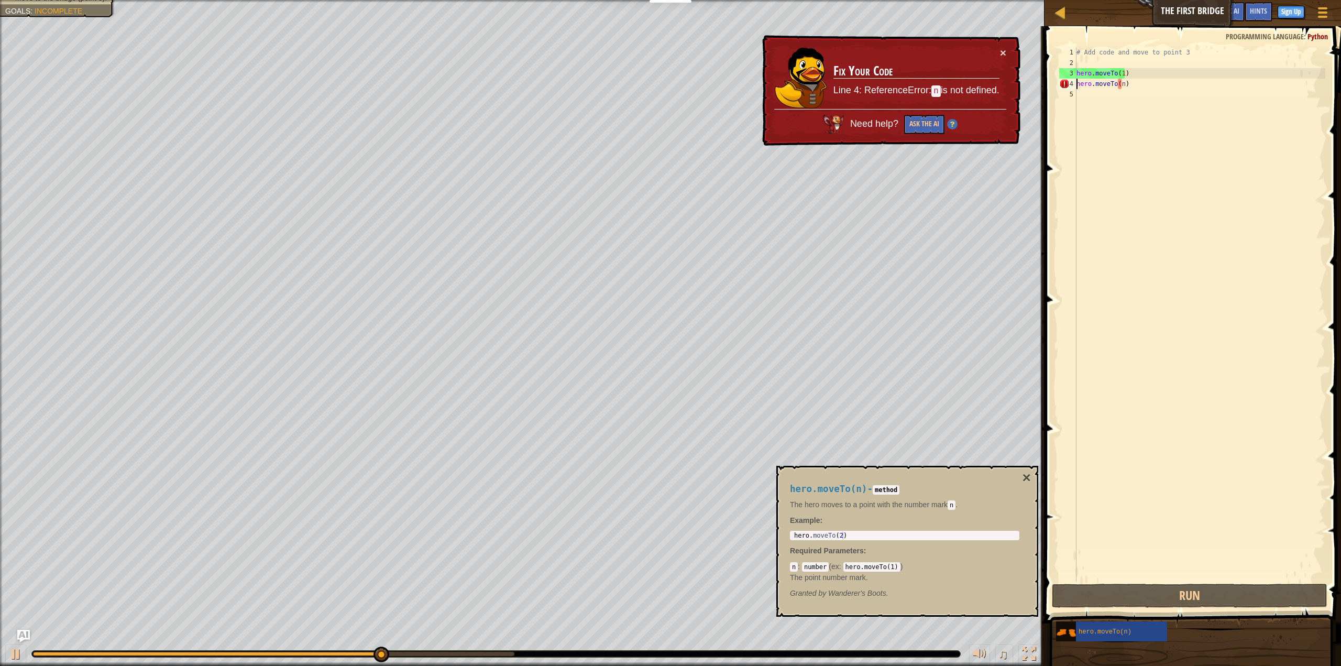
type textarea "hero.moveTo(1)hero.moveTo(n)"
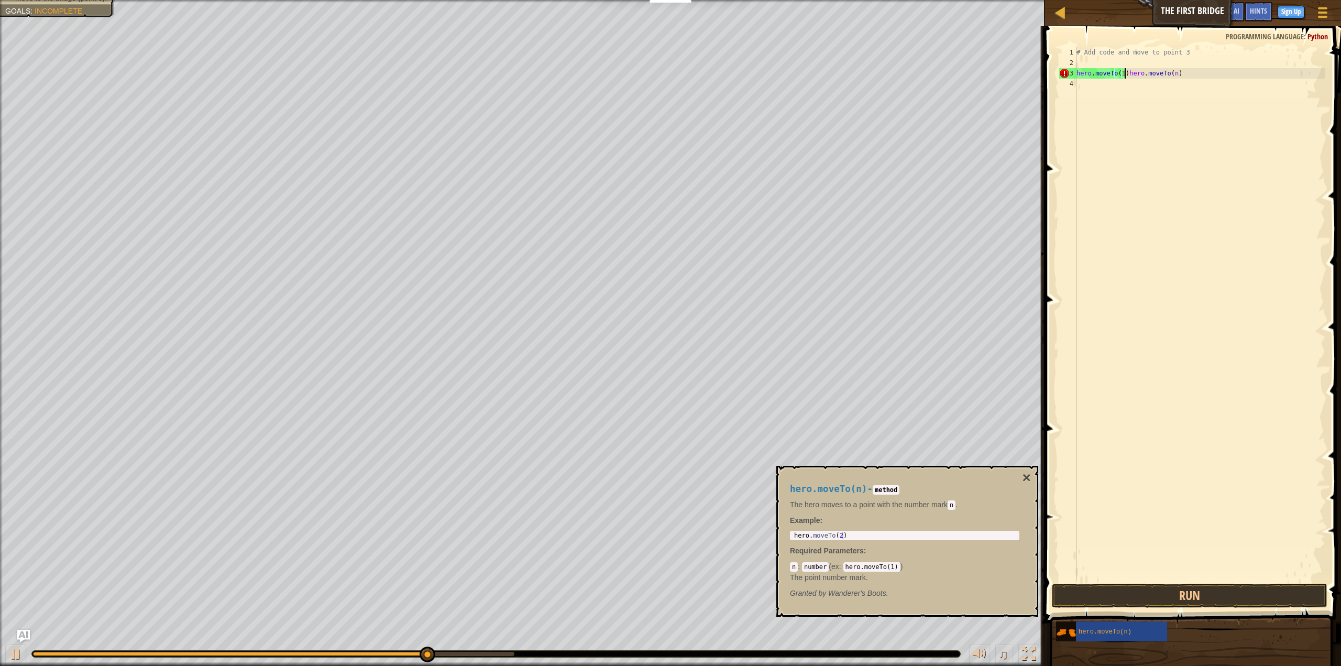
click at [814, 531] on div "1 hero . moveTo ( 2 ) ההההההההההההההההההההההההההההההההההההההההההההההההההההההההה…" at bounding box center [904, 535] width 229 height 9
type textarea "hero.moveTo(2)"
click at [865, 537] on div "hero . moveTo ( 2 )" at bounding box center [904, 543] width 225 height 22
click at [1125, 74] on div "# Add code and move to point 3 hero . moveTo ( 1 ) hero . moveTo ( n )" at bounding box center [1199, 324] width 251 height 555
drag, startPoint x: 1110, startPoint y: 274, endPoint x: 1110, endPoint y: 344, distance: 69.7
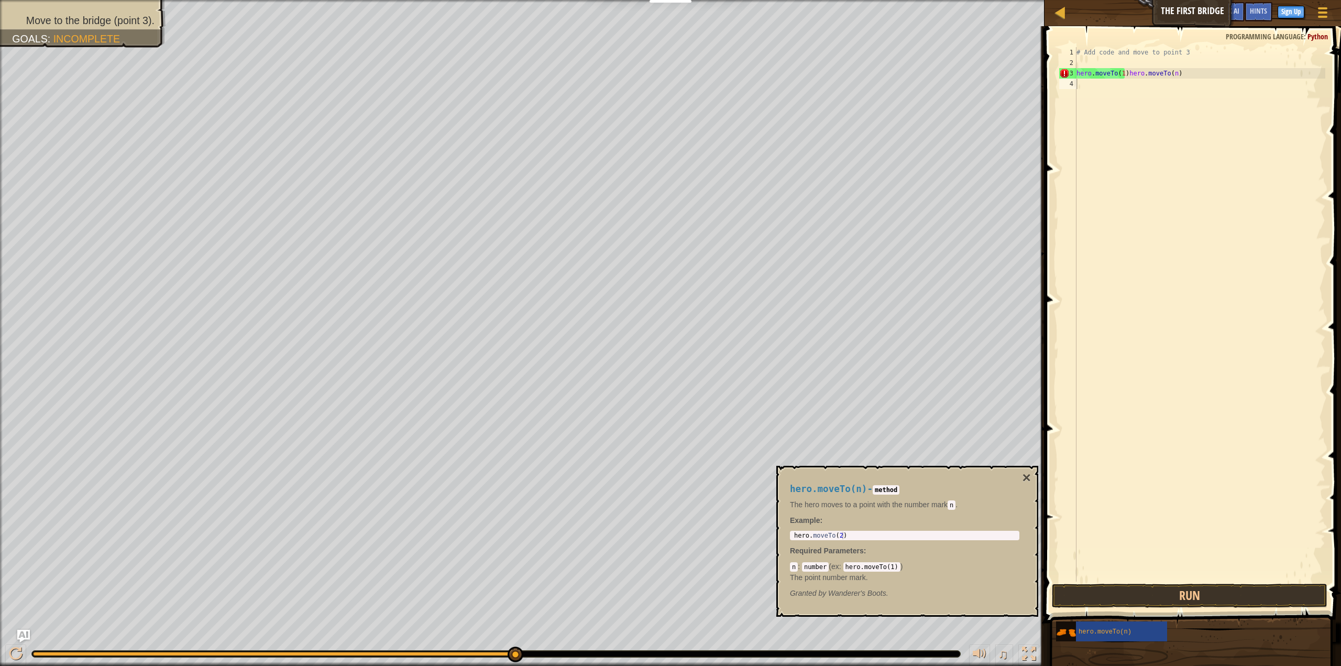
drag, startPoint x: 1110, startPoint y: 344, endPoint x: 989, endPoint y: 637, distance: 317.3
click at [989, 637] on div "♫" at bounding box center [522, 650] width 1045 height 31
click at [880, 568] on code "hero.moveTo(1)" at bounding box center [871, 566] width 57 height 9
click at [1123, 82] on div "# Add code and move to point 3 hero . moveTo ( 1 ) hero . moveTo ( n ) hero . m…" at bounding box center [1199, 324] width 251 height 555
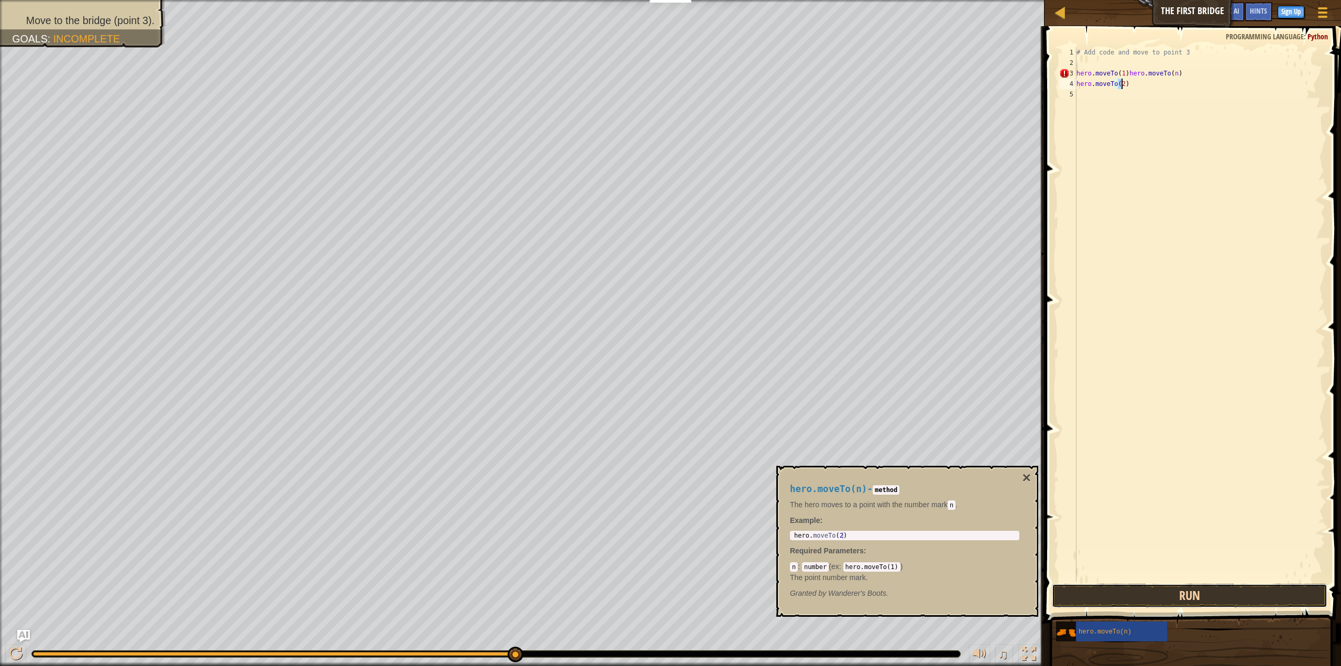
click at [1166, 590] on button "Run" at bounding box center [1190, 596] width 276 height 24
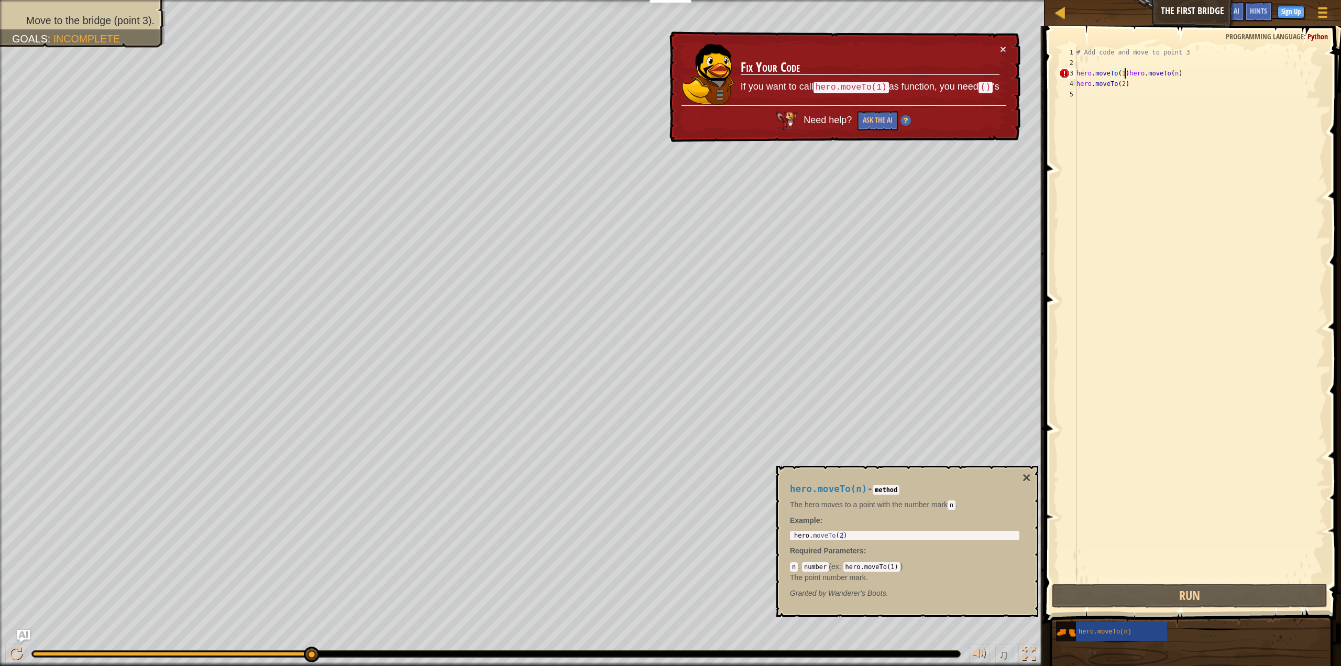
click at [1125, 70] on div "# Add code and move to point 3 hero . moveTo ( 1 ) hero . moveTo ( n ) hero . m…" at bounding box center [1199, 324] width 251 height 555
click at [1116, 74] on div "# Add code and move to point 3 hero . moveTo ( 1 ) hero . moveTo ( n ) hero . m…" at bounding box center [1199, 324] width 251 height 555
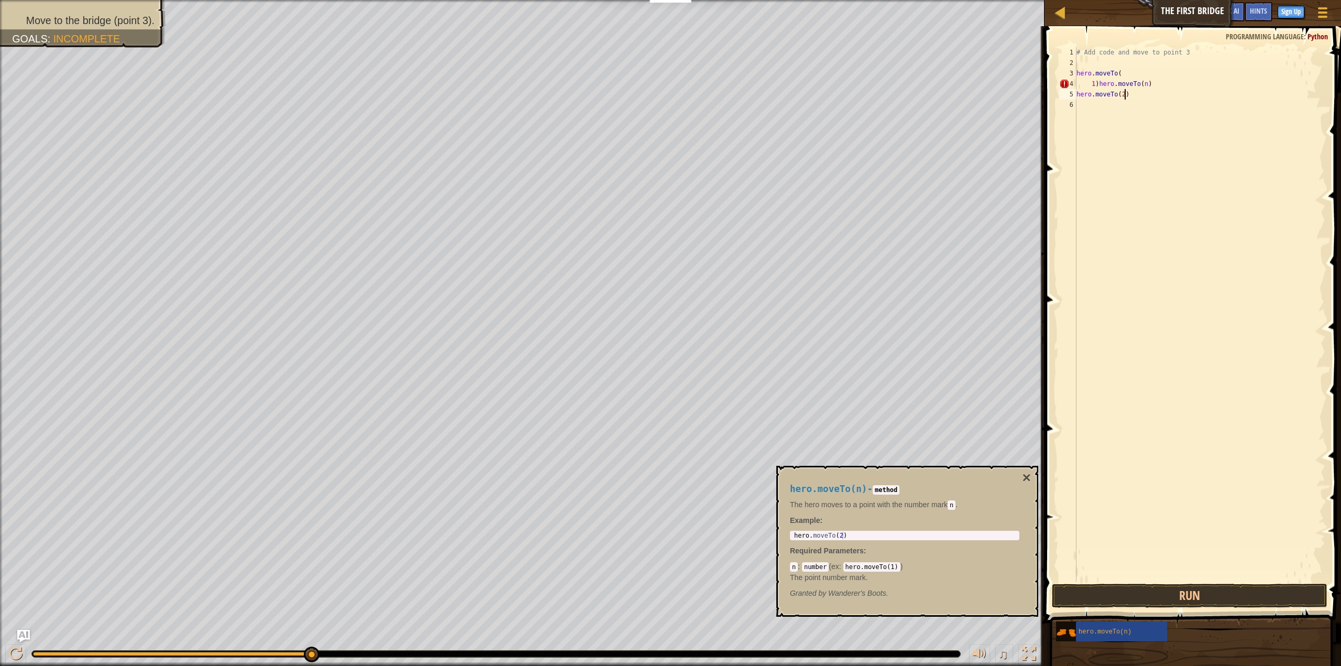
click at [1135, 98] on div "# Add code and move to point 3 hero . moveTo ( 1 ) hero . moveTo ( n ) hero . m…" at bounding box center [1199, 324] width 251 height 555
type textarea "h"
type textarea "1"
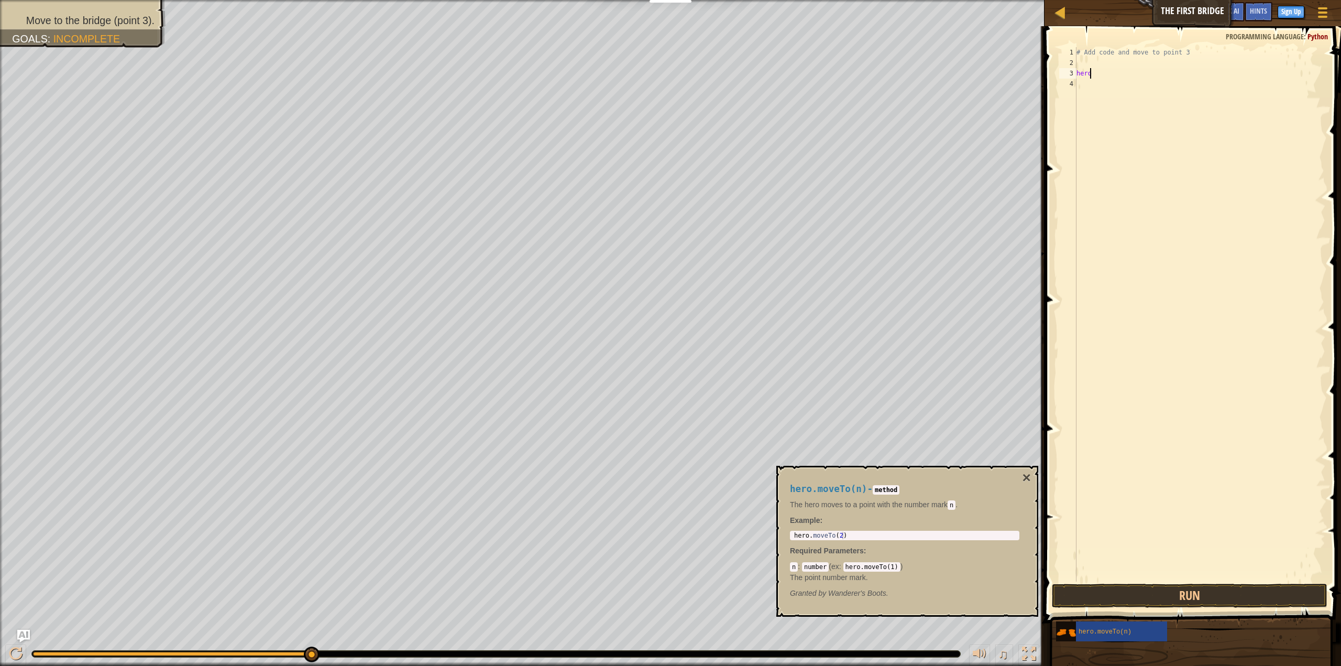
type textarea "h"
type textarea "# Add cohero.moveTo(n)de and move to point 3"
click at [1156, 65] on div "# Add cohero.moveTo(n)de and move to point 3" at bounding box center [1199, 324] width 251 height 555
click at [1134, 52] on div "# Add cohero.moveTo(n)de and move to point 3" at bounding box center [1199, 324] width 251 height 555
click at [1236, 53] on div "# Add cohero.moveTo(n)de and move to point 3" at bounding box center [1199, 324] width 251 height 555
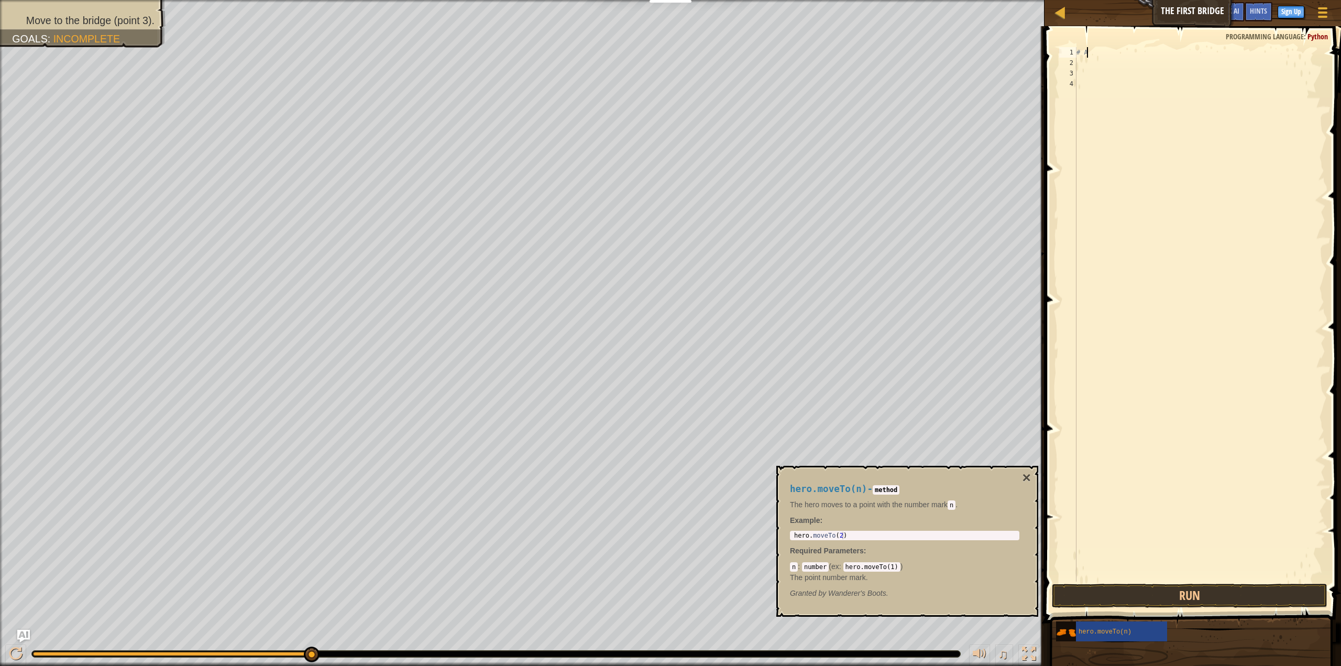
type textarea "#"
drag, startPoint x: 1071, startPoint y: 633, endPoint x: 1105, endPoint y: 81, distance: 552.6
click at [1105, 81] on div "Hints 1 2 3 4 ההההההההההההההההההההההההההההההההההההההההההההההההההההההההההההההההה…" at bounding box center [1191, 343] width 300 height 634
type textarea "hero.moveTo(n)"
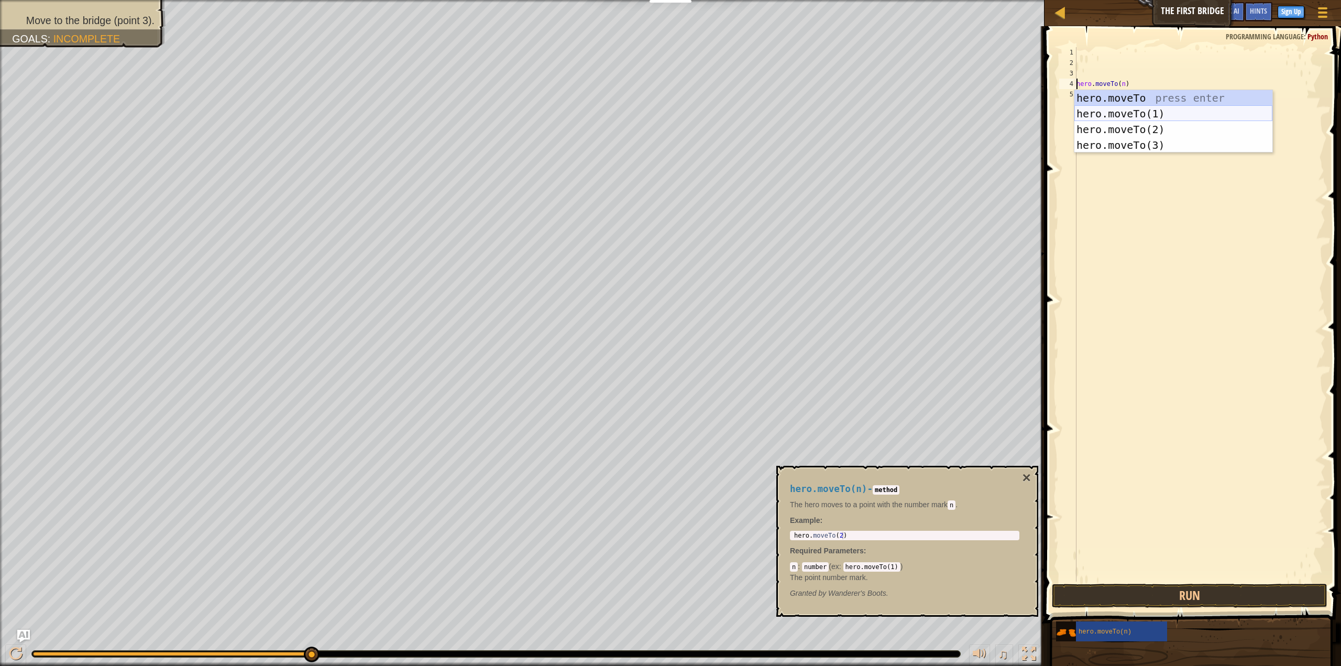
click at [1144, 111] on div "hero.moveTo press enter hero.moveTo(1) press enter hero.moveTo(2) press enter h…" at bounding box center [1173, 137] width 198 height 94
type textarea "hero.moveTo(1).moveTo(n)"
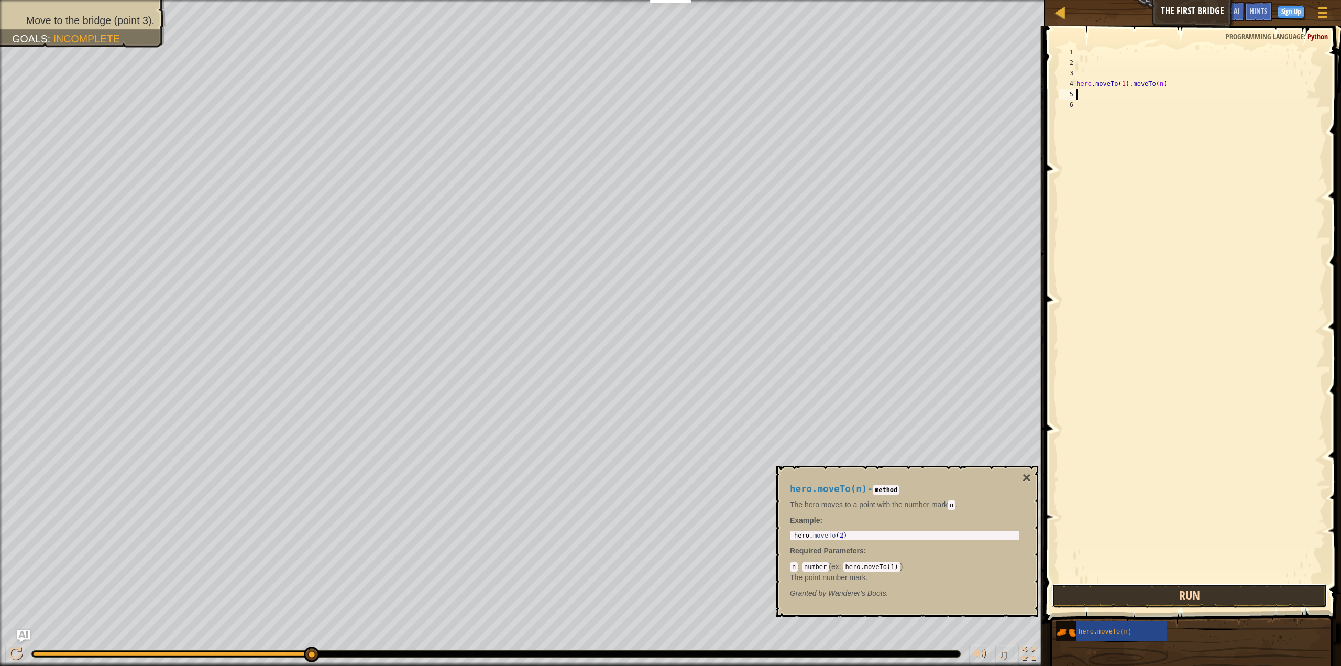
click at [1166, 601] on button "Run" at bounding box center [1190, 596] width 276 height 24
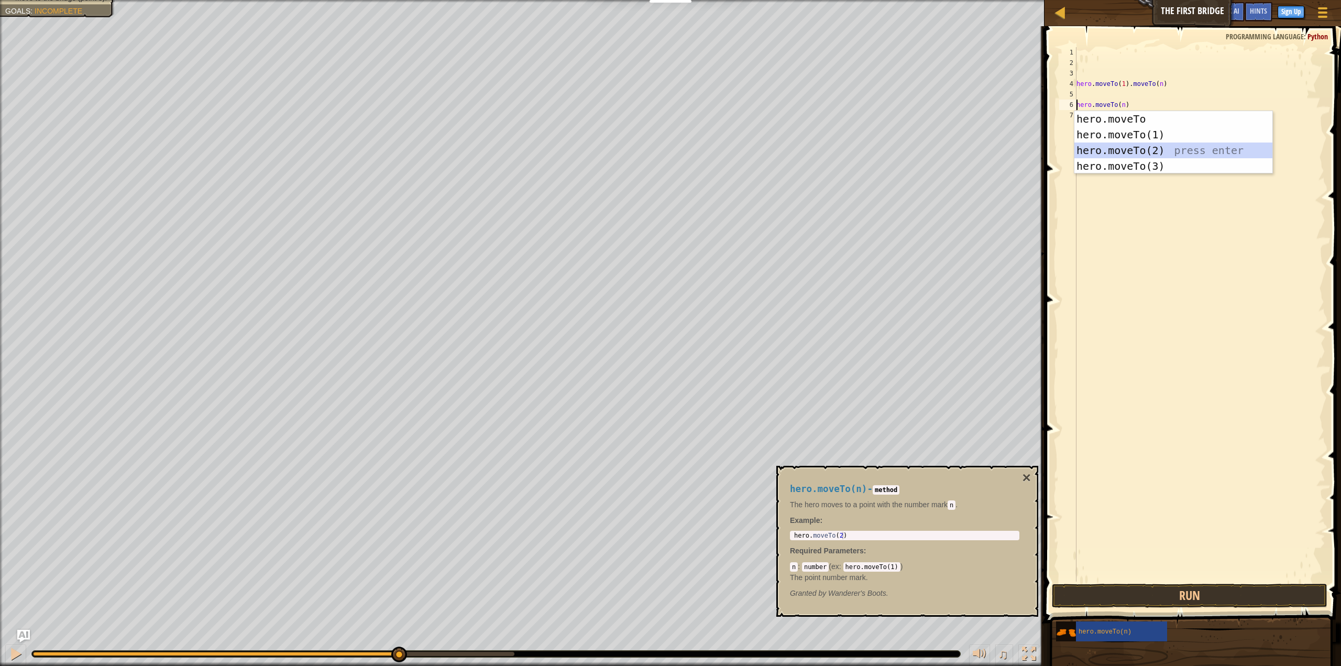
click at [1127, 148] on div "hero.moveTo press enter hero.moveTo(1) press enter hero.moveTo(2) press enter h…" at bounding box center [1173, 158] width 198 height 94
type textarea "hero.moveTo(2).moveTo(n)"
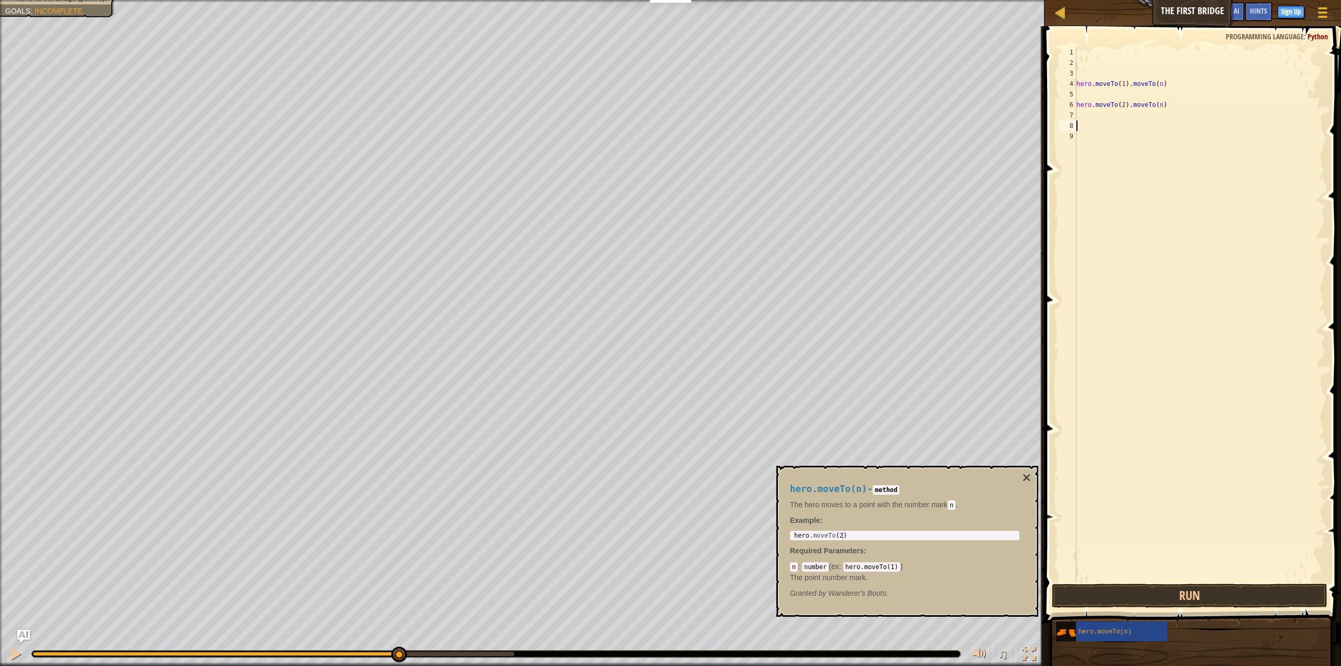
drag, startPoint x: 1140, startPoint y: 102, endPoint x: 1179, endPoint y: 108, distance: 39.3
click at [1146, 107] on div "hero . moveTo ( 1 ) . moveTo ( n ) hero . moveTo ( 2 ) . moveTo ( n )" at bounding box center [1199, 324] width 251 height 555
click at [1179, 108] on div "hero . moveTo ( 1 ) . moveTo ( n ) hero . moveTo ( 2 ) . moveTo ( n )" at bounding box center [1199, 324] width 251 height 555
type textarea "h"
drag, startPoint x: 1179, startPoint y: 108, endPoint x: 1186, endPoint y: 77, distance: 31.8
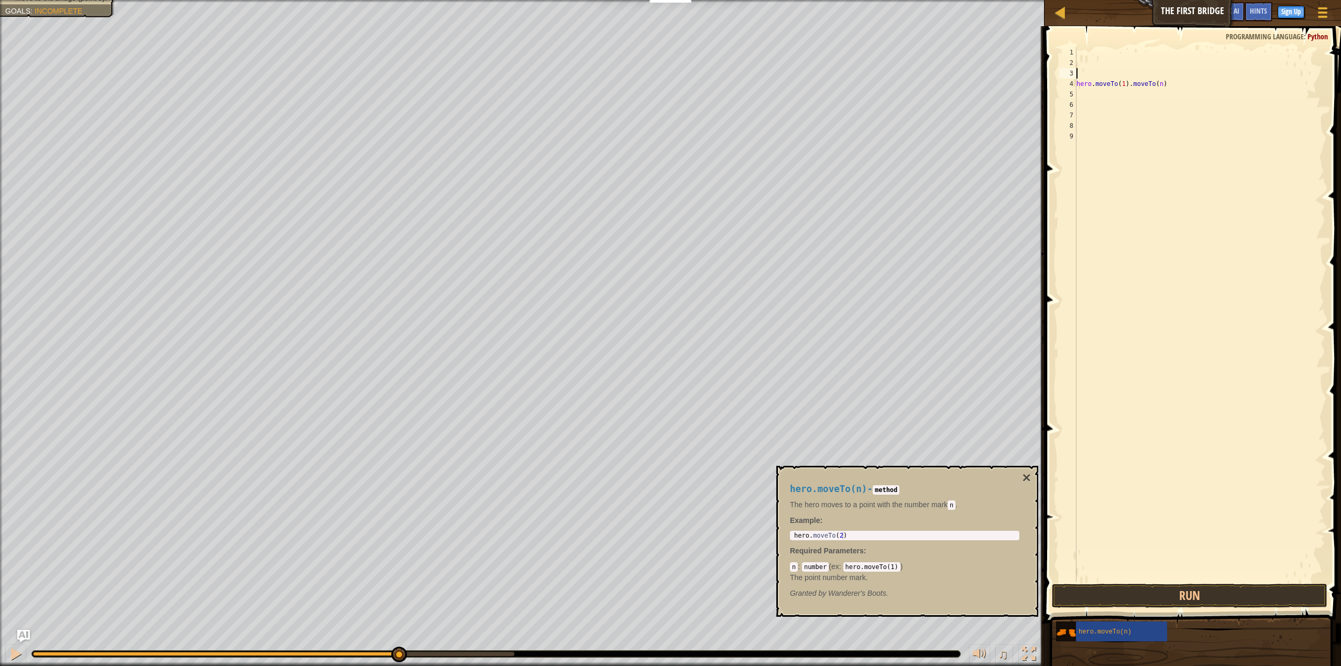
click at [1186, 77] on div "hero . moveTo ( 1 ) . moveTo ( n )" at bounding box center [1199, 324] width 251 height 555
click at [1186, 83] on div "hero . moveTo ( 1 ) . moveTo ( n )" at bounding box center [1199, 324] width 251 height 555
type textarea "h"
type textarea "hero.moveTo(n)"
click at [1100, 52] on div "hero . moveTo ( n )" at bounding box center [1202, 324] width 248 height 555
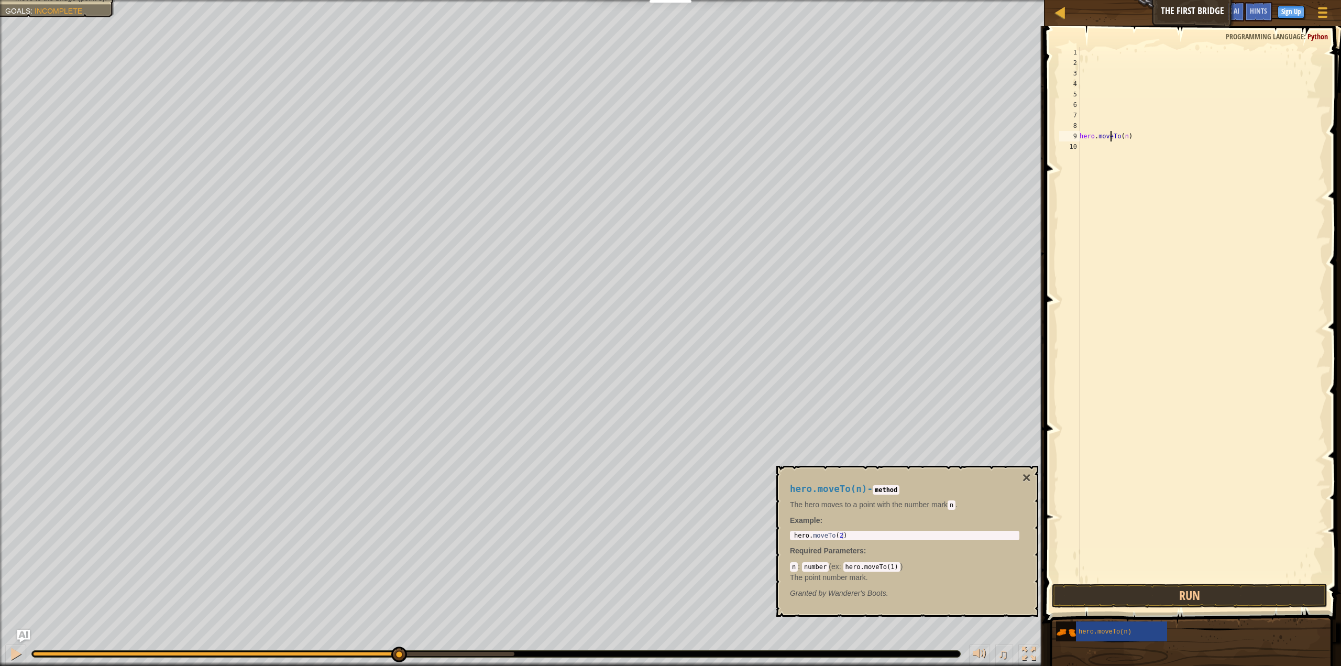
click at [1111, 137] on div "hero . moveTo ( n )" at bounding box center [1202, 324] width 248 height 555
drag, startPoint x: 1119, startPoint y: 135, endPoint x: 1126, endPoint y: 135, distance: 7.3
click at [1120, 135] on div "hero . moveTo ( n )" at bounding box center [1202, 324] width 248 height 555
click at [1129, 135] on div "hero . moveTo ( n )" at bounding box center [1202, 324] width 248 height 555
type textarea "h"
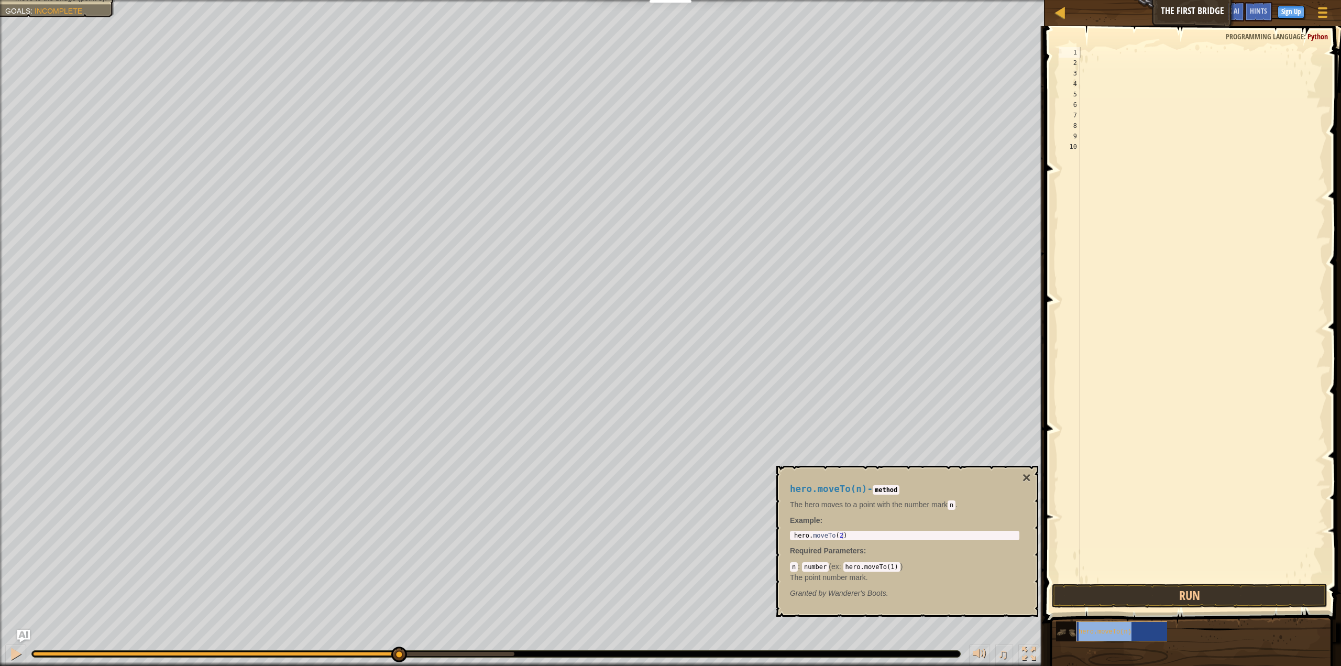
type textarea "hero.moveTo(n)"
click at [1118, 49] on div "hero . moveTo ( n )" at bounding box center [1202, 324] width 248 height 555
click at [1134, 63] on div "hero . moveTo ( n )" at bounding box center [1202, 324] width 248 height 555
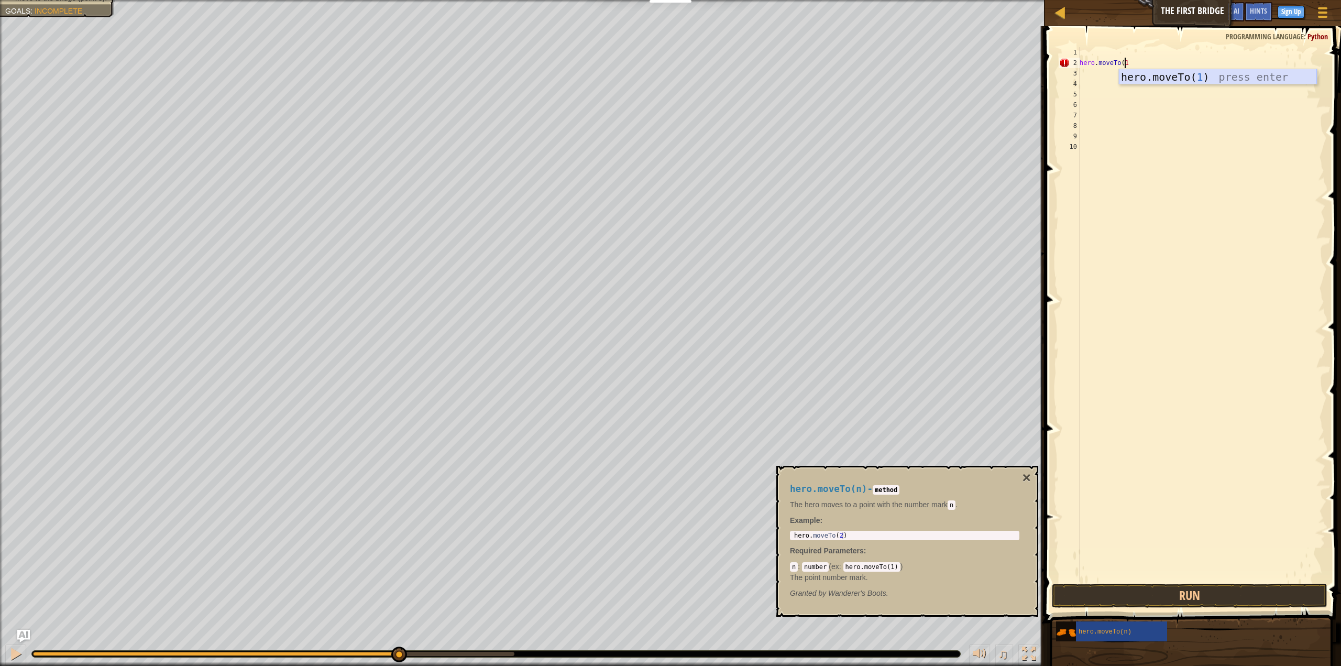
click at [1159, 72] on div "hero.moveTo( 1 ) press enter" at bounding box center [1218, 92] width 198 height 47
type textarea "hero.moveTo(n)"
click at [1138, 104] on div "hero . moveTo ( 1 ) hero . moveTo ( n )" at bounding box center [1202, 324] width 248 height 555
click at [1132, 77] on div "hero . moveTo ( 1 ) hero . moveTo ( n )" at bounding box center [1202, 324] width 248 height 555
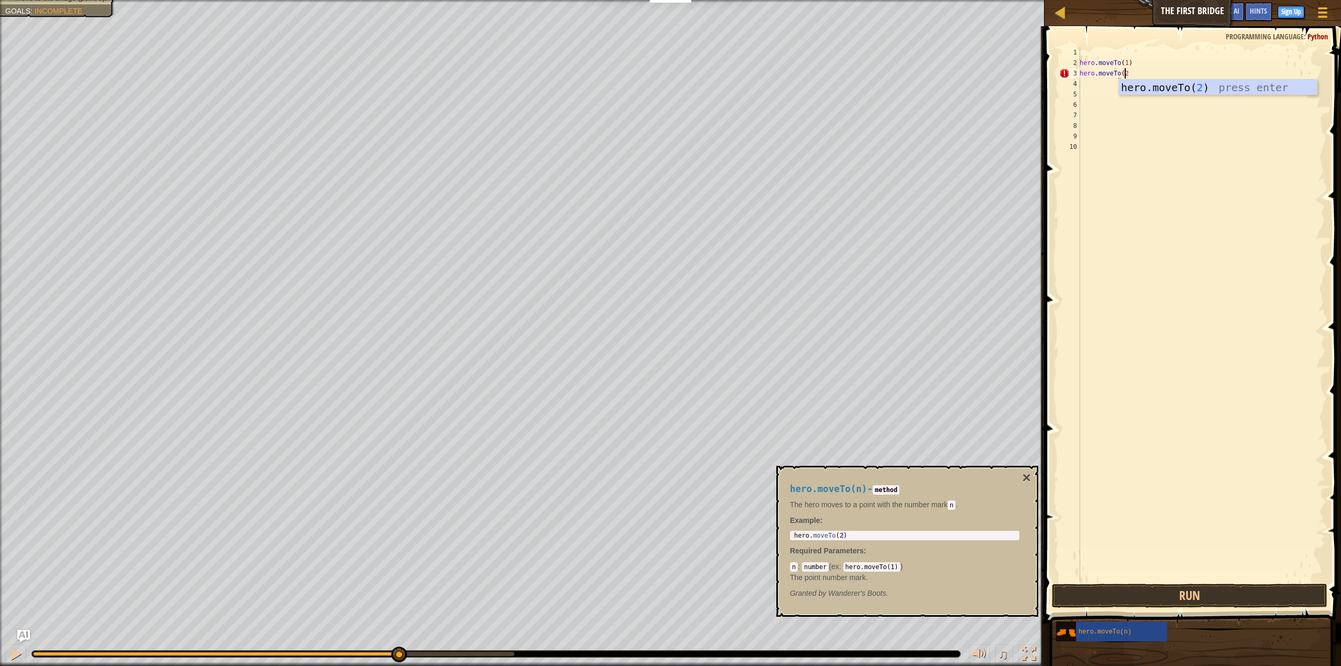
scroll to position [5, 3]
click at [1166, 83] on div "hero.moveTo( 2 ) press enter" at bounding box center [1218, 103] width 198 height 47
type textarea "hero.moveTo(2)"
click at [1086, 86] on div "hero . moveTo ( 1 ) hero . moveTo ( 2 )" at bounding box center [1202, 324] width 248 height 555
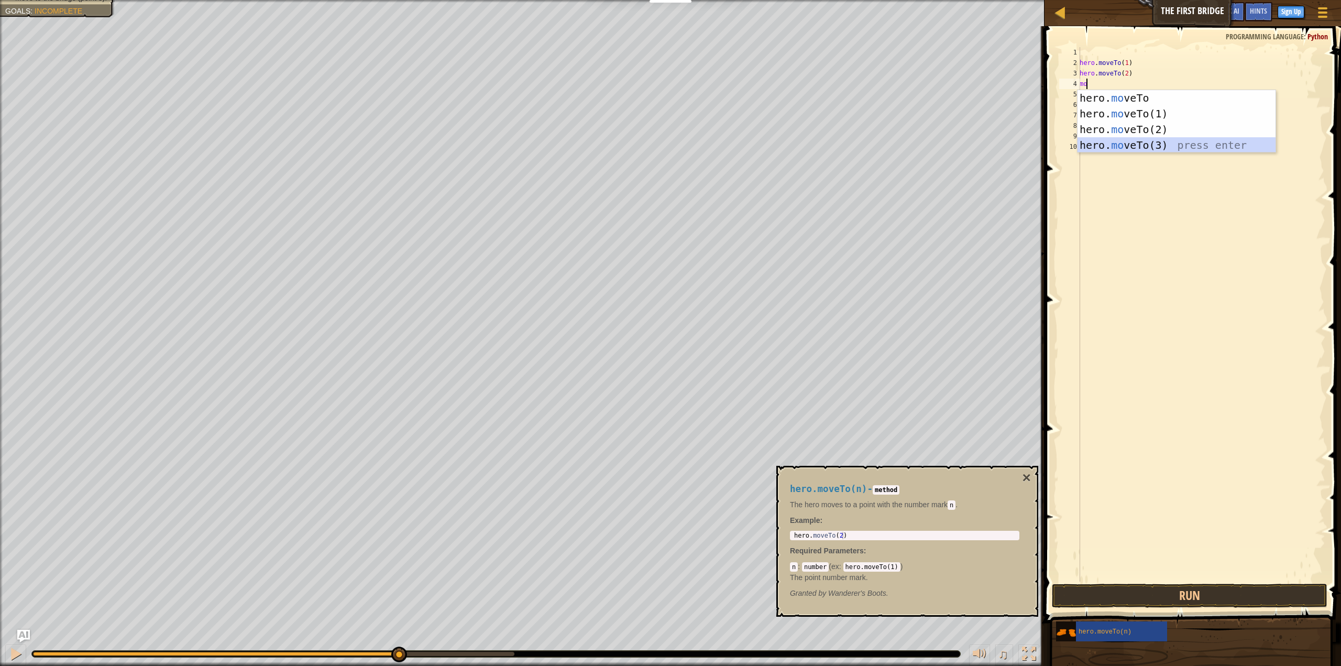
click at [1109, 141] on div "hero. mo veTo press enter hero. mo veTo(1) press enter hero. mo veTo(2) press e…" at bounding box center [1177, 137] width 198 height 94
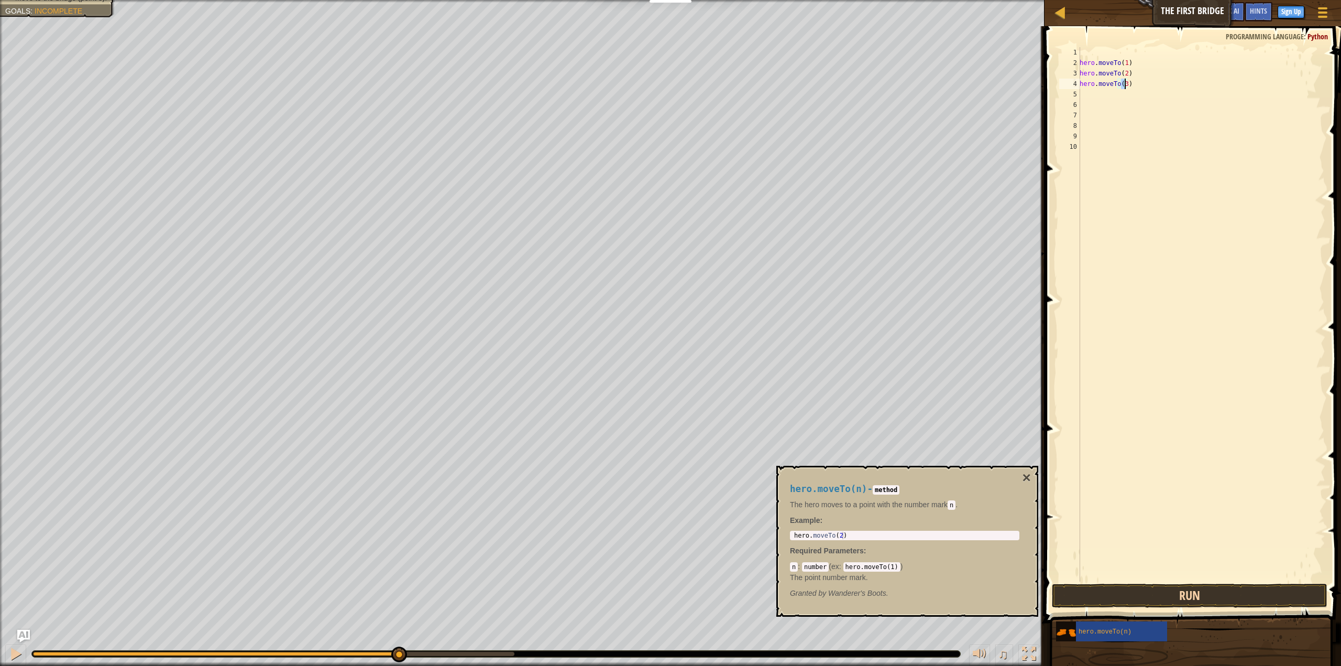
type textarea "hero.moveTo(3)"
click at [1158, 596] on button "Run" at bounding box center [1190, 596] width 276 height 24
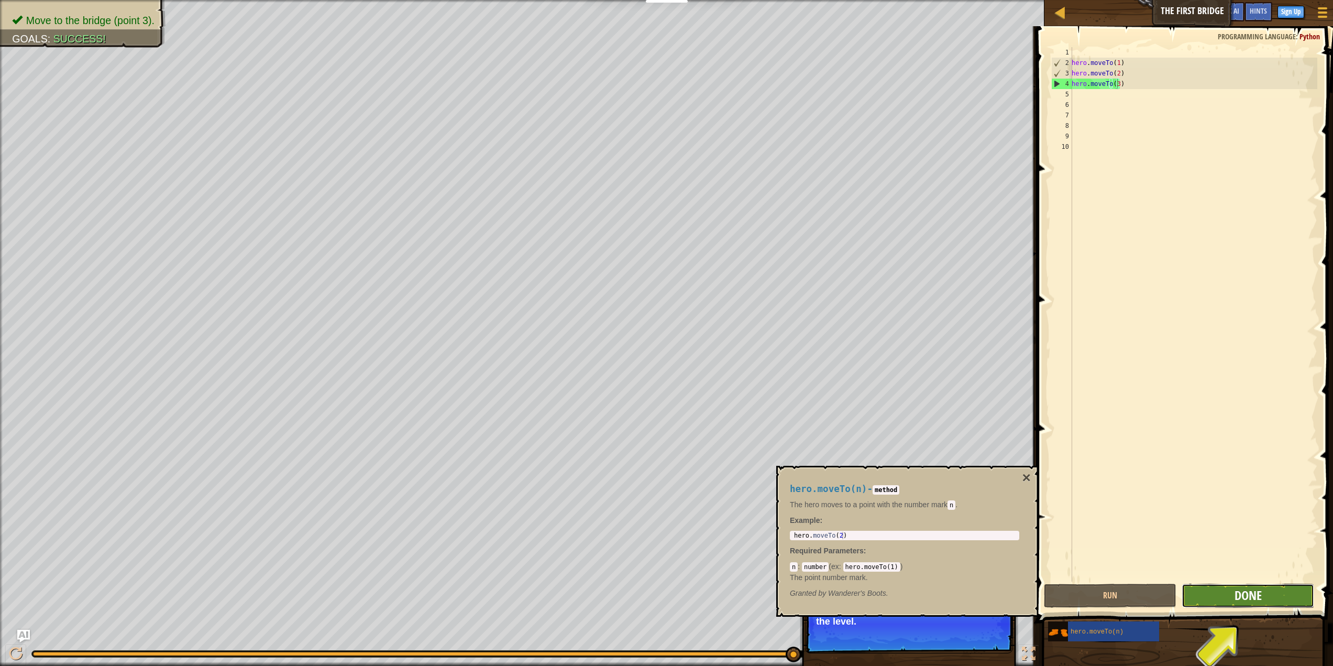
click at [1257, 598] on span "Done" at bounding box center [1248, 595] width 27 height 17
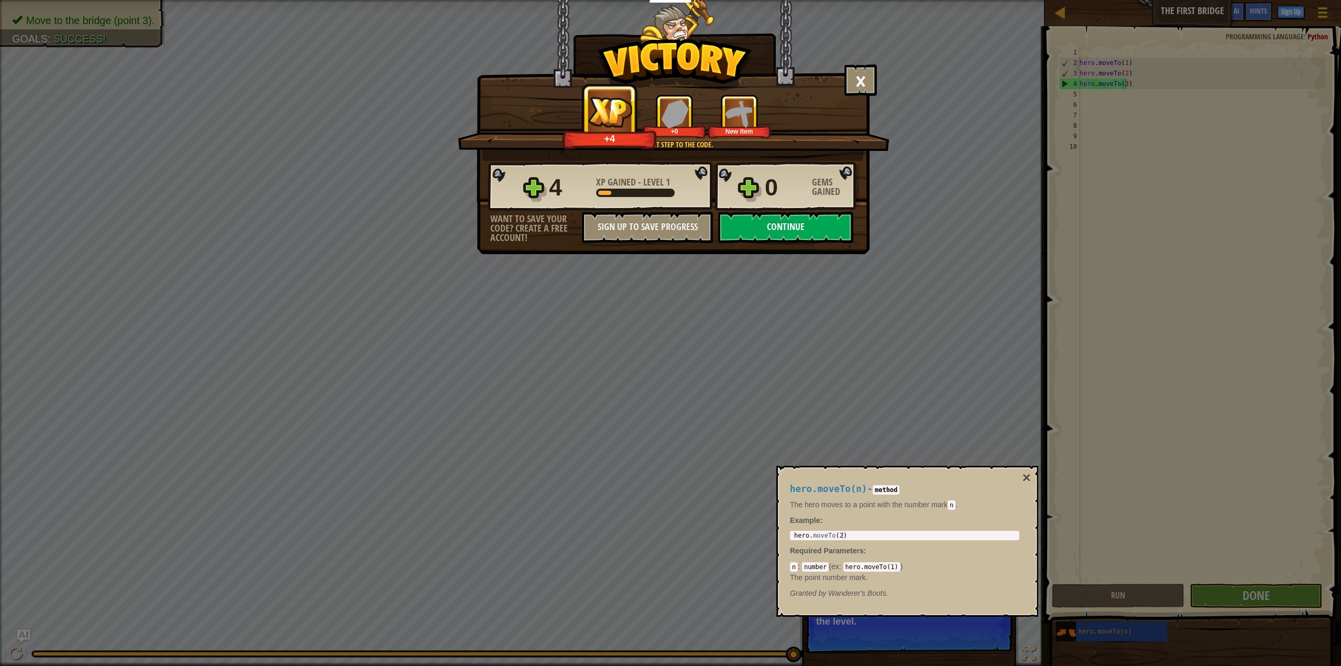
click at [751, 219] on button "Continue" at bounding box center [785, 227] width 135 height 31
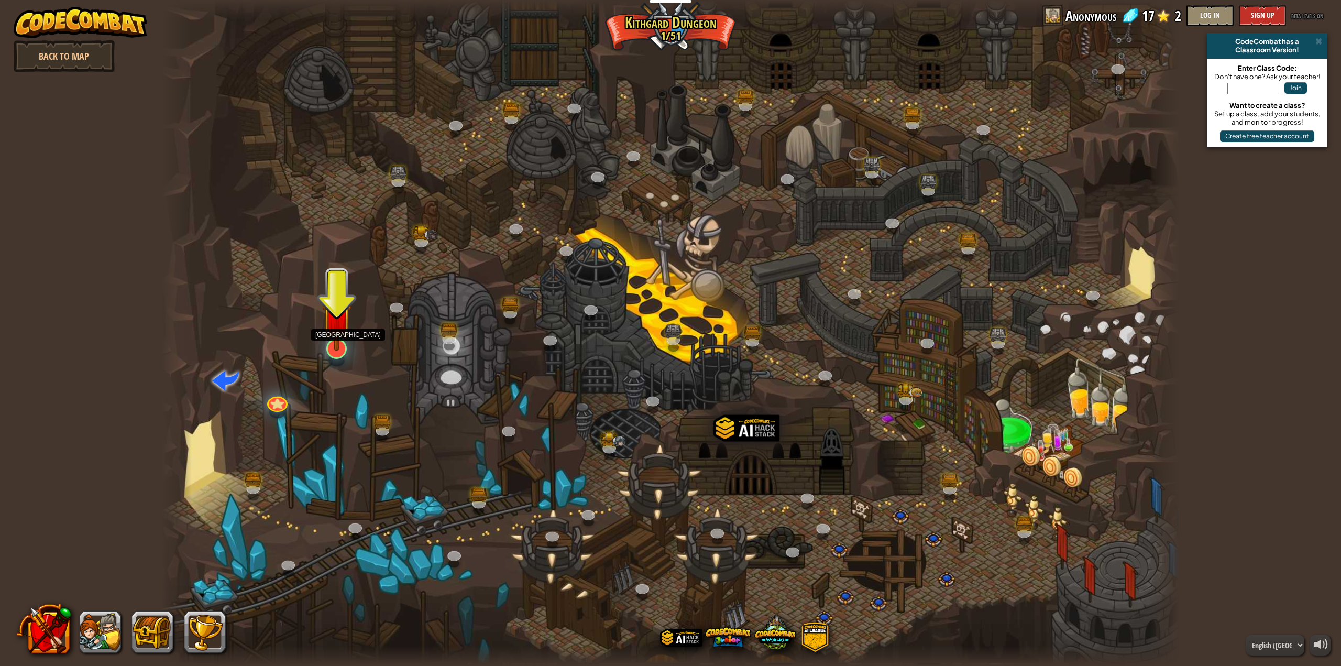
click at [329, 332] on img at bounding box center [336, 316] width 29 height 67
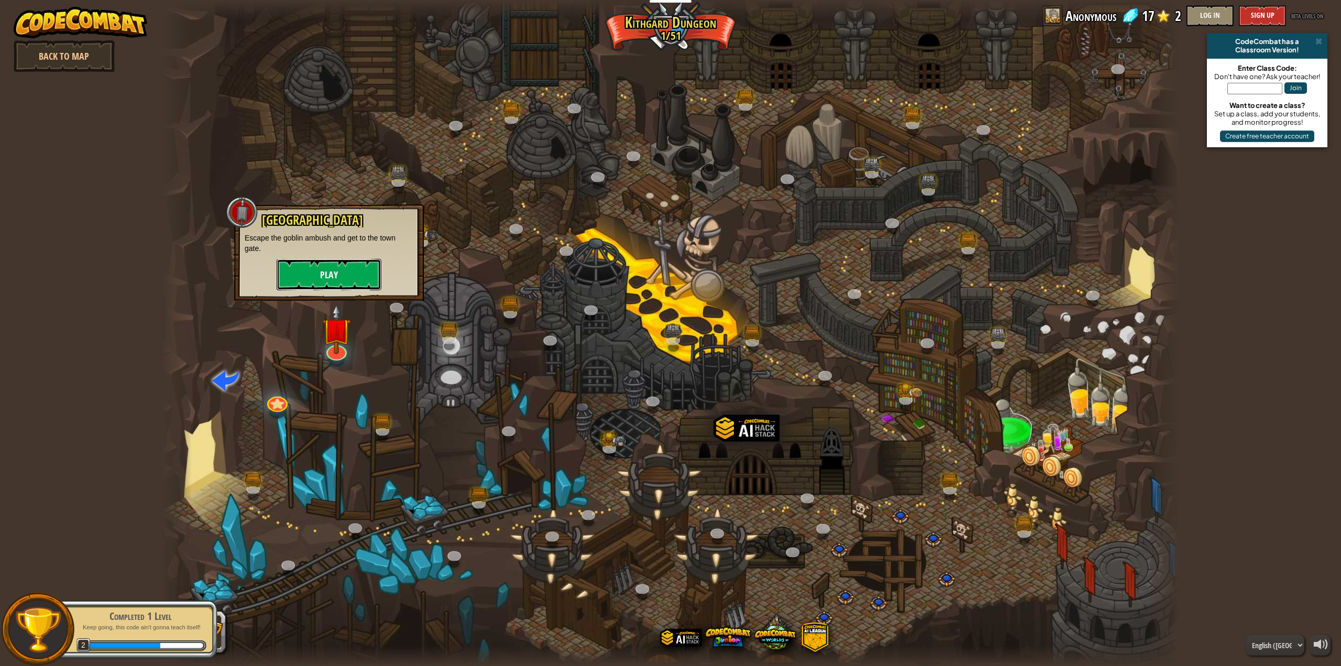
click at [337, 279] on button "Play" at bounding box center [329, 274] width 105 height 31
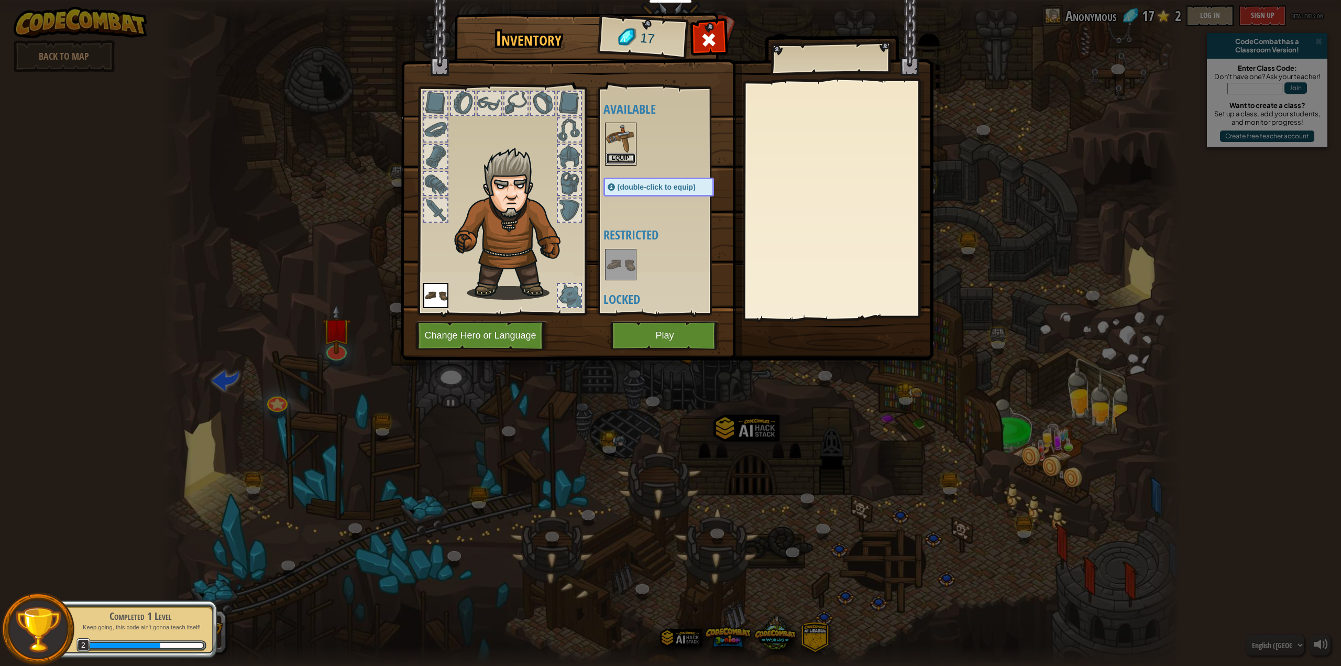
click at [619, 154] on button "Equip" at bounding box center [620, 158] width 29 height 11
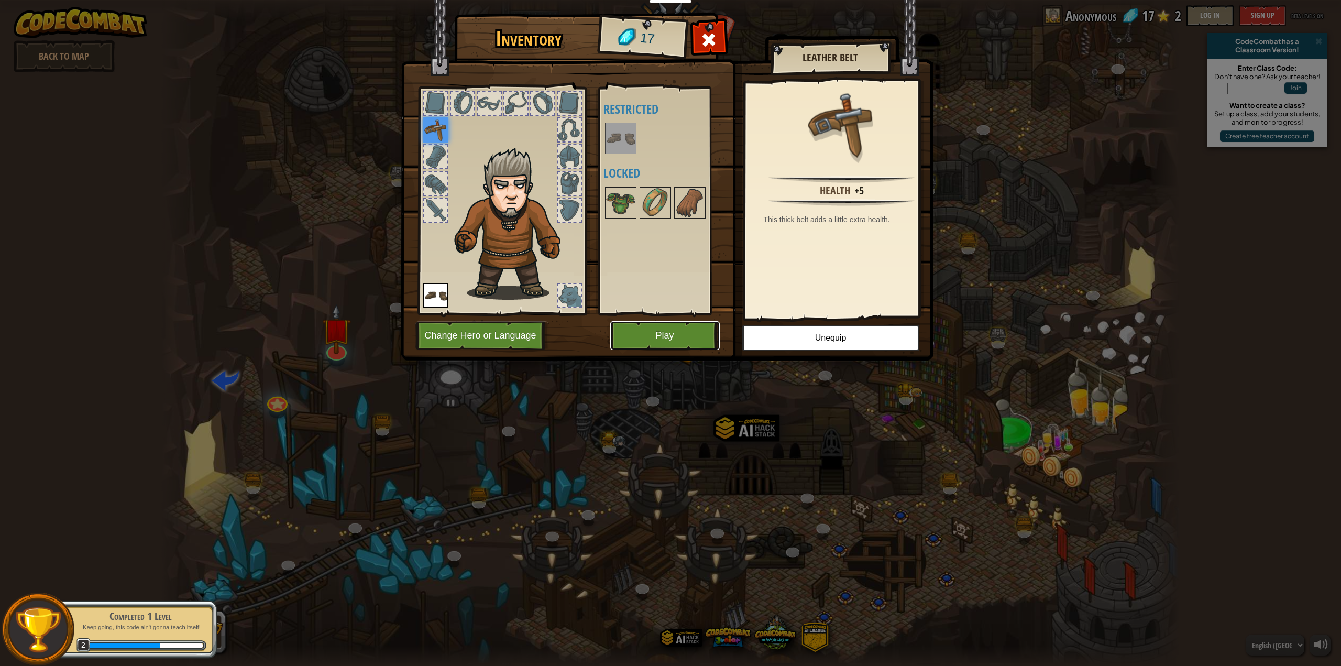
click at [684, 335] on button "Play" at bounding box center [664, 335] width 109 height 29
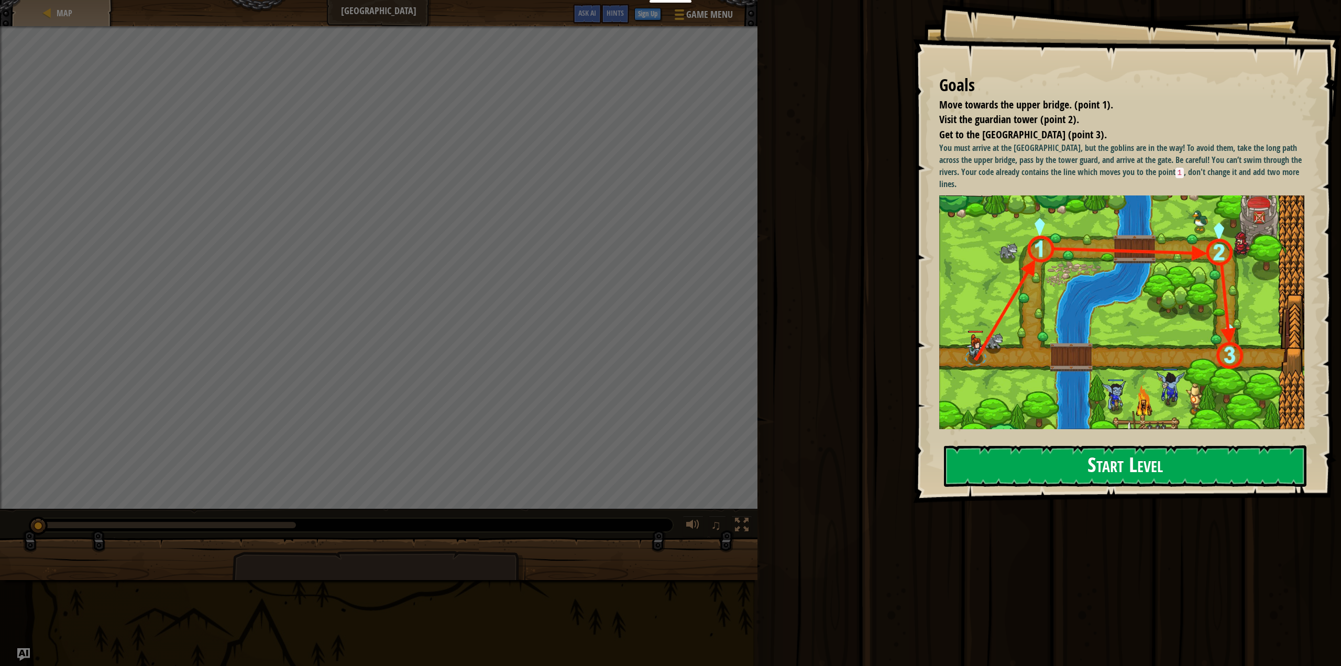
click at [1035, 464] on button "Start Level" at bounding box center [1125, 465] width 363 height 41
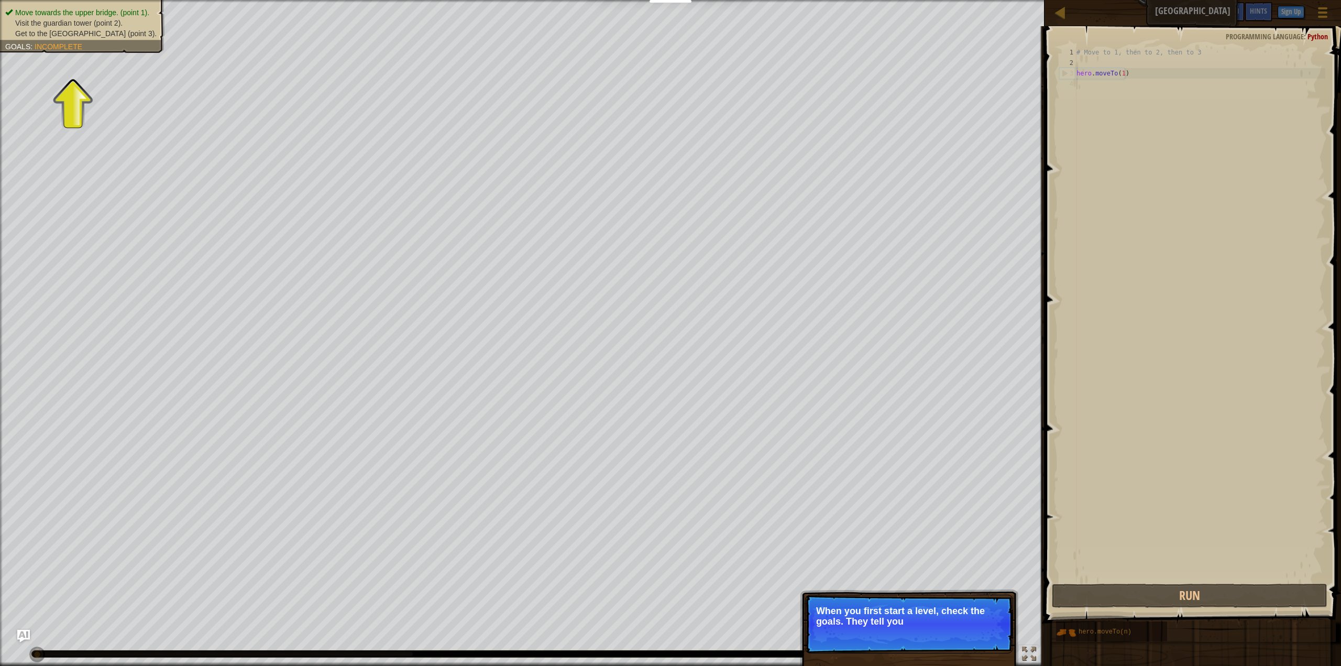
click at [967, 594] on div "Skip (esc) Continue When you first start a level, check the goals. They tell you" at bounding box center [909, 666] width 218 height 155
click at [967, 594] on div "Skip (esc) Continue When you first start a level, check the goals. They tell yo…" at bounding box center [909, 666] width 218 height 155
click at [969, 591] on div "Skip (esc) Continue When you first start a level, check the goals. They tell yo…" at bounding box center [909, 666] width 218 height 155
click at [989, 638] on button "Continue" at bounding box center [982, 636] width 43 height 14
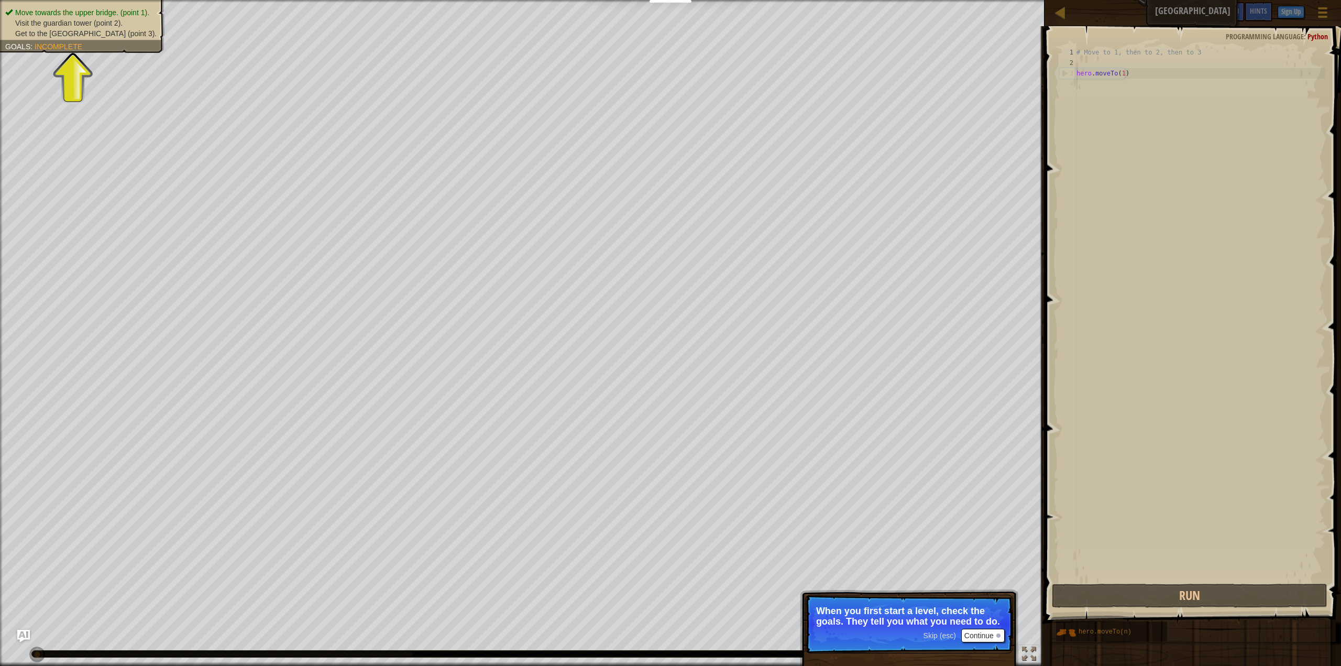
scroll to position [5, 0]
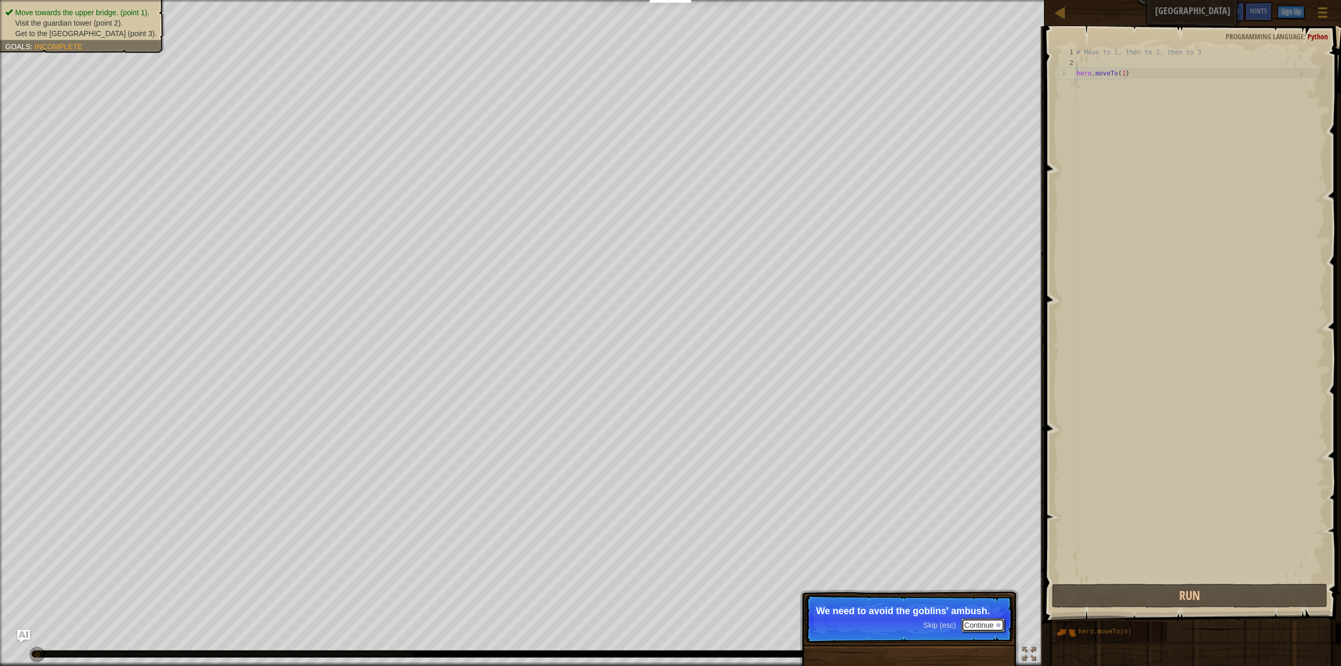
click at [990, 620] on button "Continue" at bounding box center [982, 625] width 43 height 14
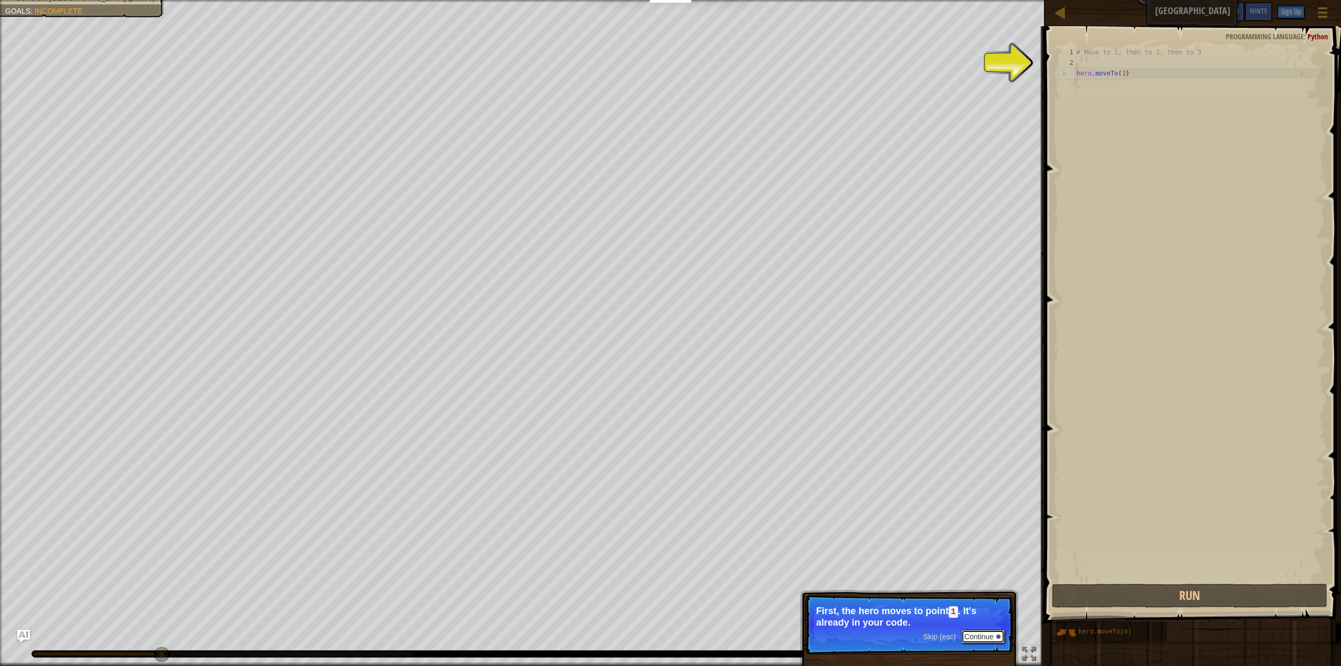
click at [978, 639] on button "Continue" at bounding box center [982, 637] width 43 height 14
click at [978, 639] on p "Skip (esc) Continue Then move to the [GEOGRAPHIC_DATA] (point 2), and finally t…" at bounding box center [909, 624] width 208 height 59
click at [978, 639] on button "Continue" at bounding box center [982, 636] width 43 height 14
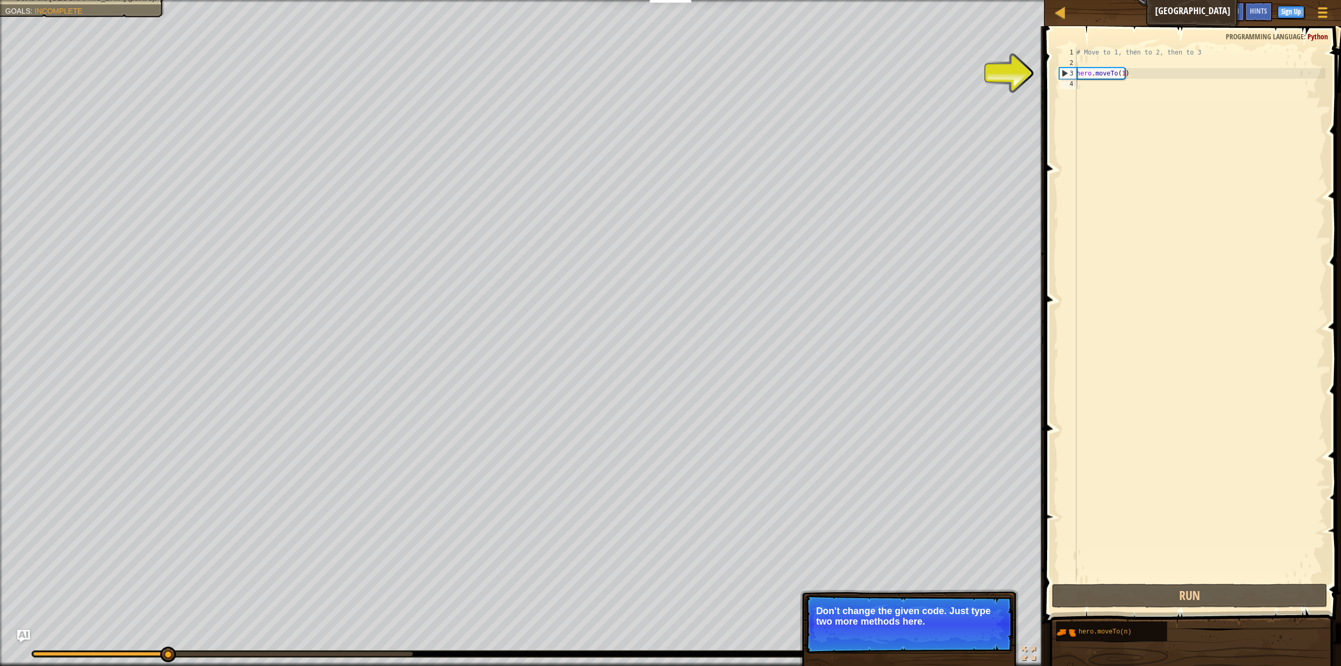
click at [978, 639] on button "Continue" at bounding box center [982, 636] width 43 height 14
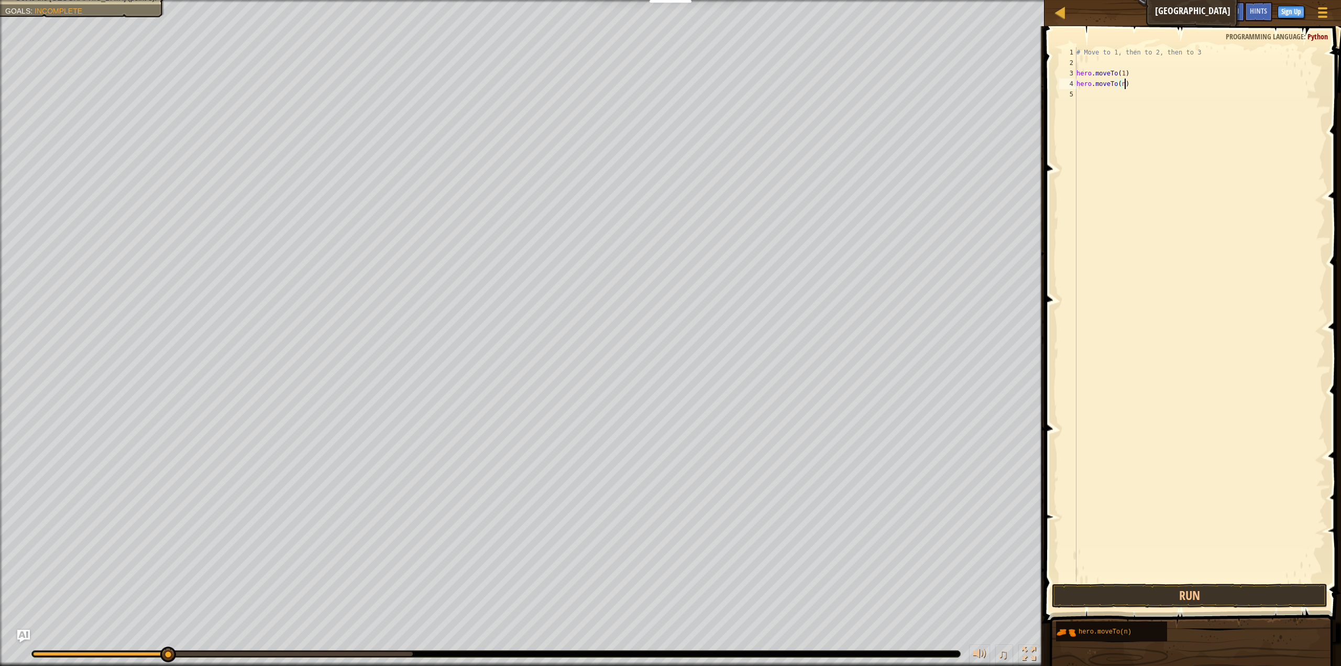
click at [1131, 86] on div "# Move to 1, then to 2, then to 3 hero . moveTo ( 1 ) hero . moveTo ( n )" at bounding box center [1199, 324] width 251 height 555
click at [1186, 100] on div "hero.moveTo( 2 ) press enter" at bounding box center [1215, 113] width 198 height 47
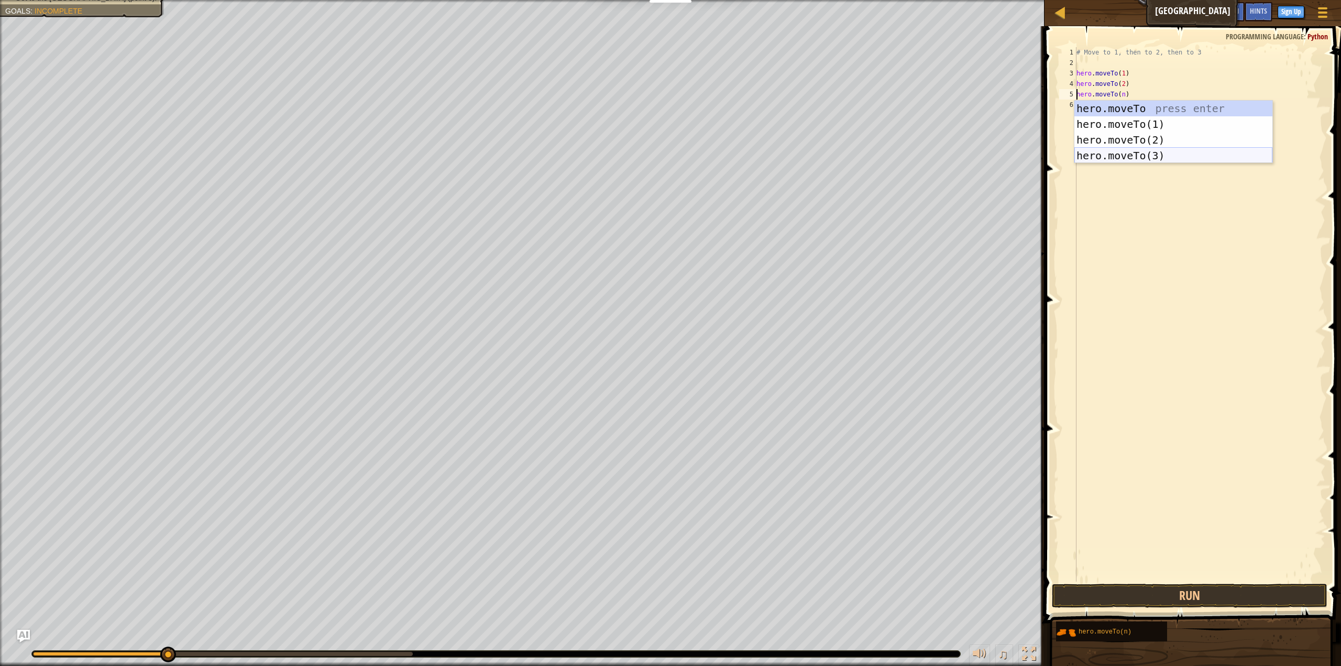
click at [1132, 153] on div "hero.moveTo press enter hero.moveTo(1) press enter hero.moveTo(2) press enter h…" at bounding box center [1173, 148] width 198 height 94
type textarea "hero.moveTo(3).moveTo(n)"
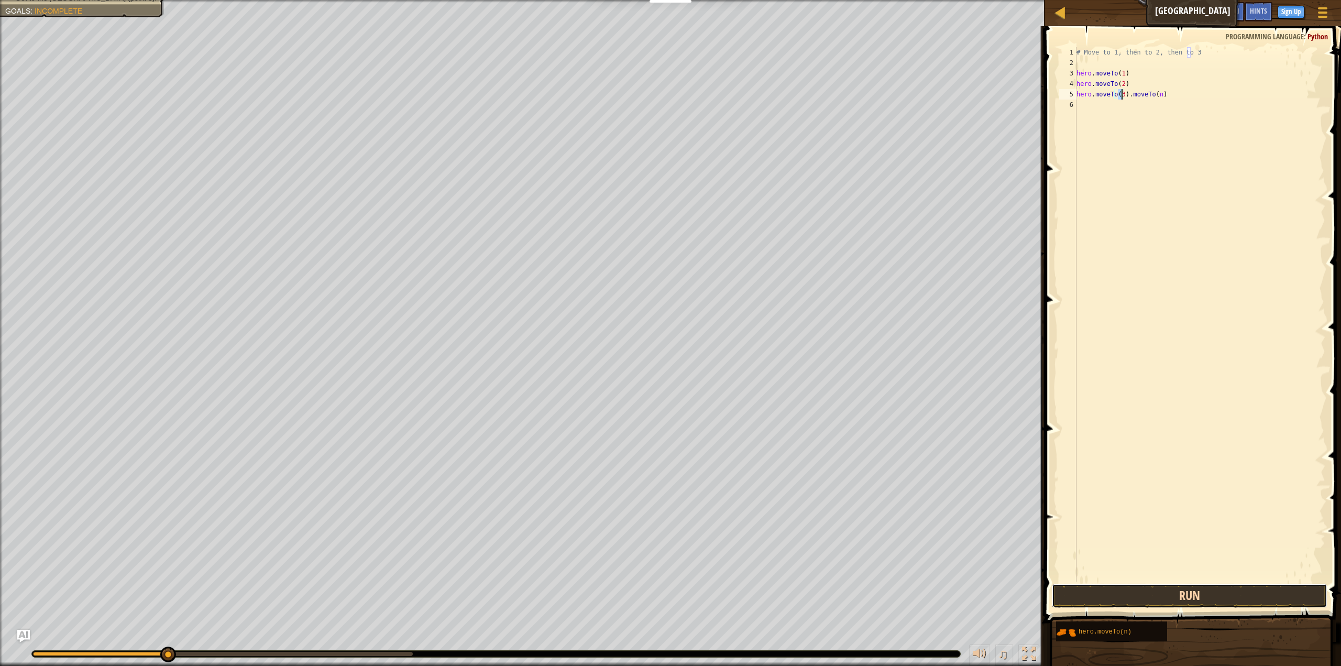
click at [1129, 588] on button "Run" at bounding box center [1190, 596] width 276 height 24
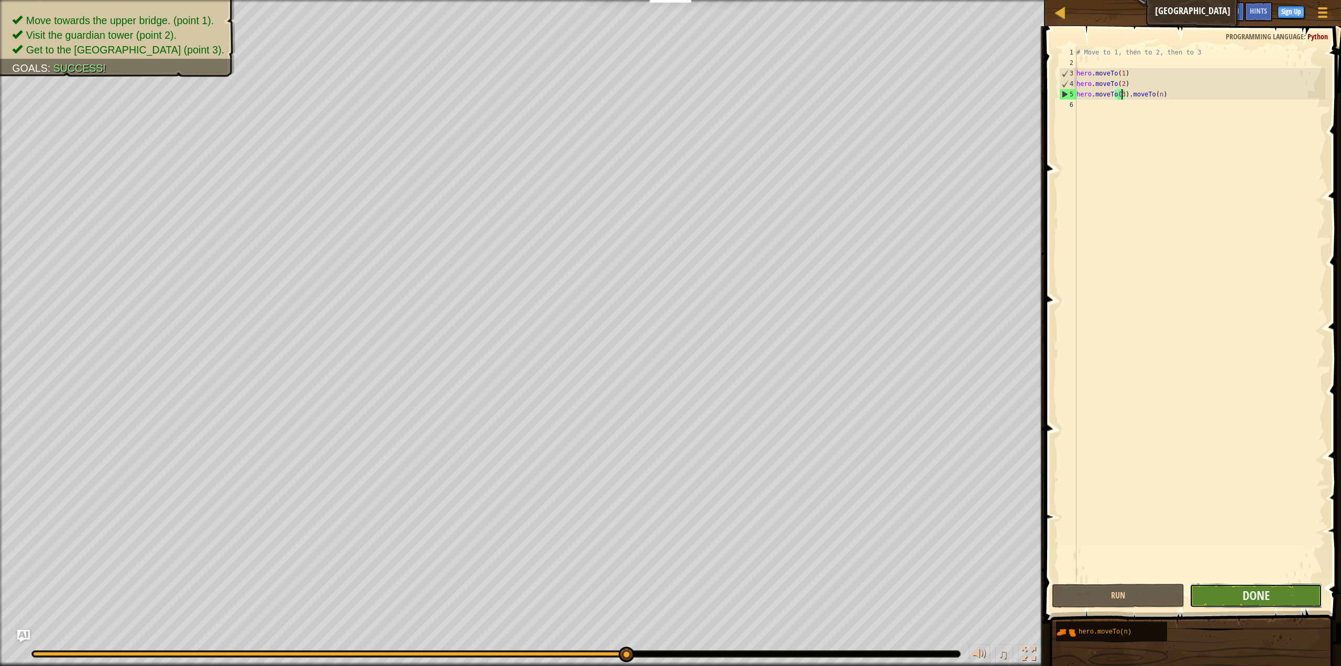
click at [1232, 601] on button "Done" at bounding box center [1256, 596] width 133 height 24
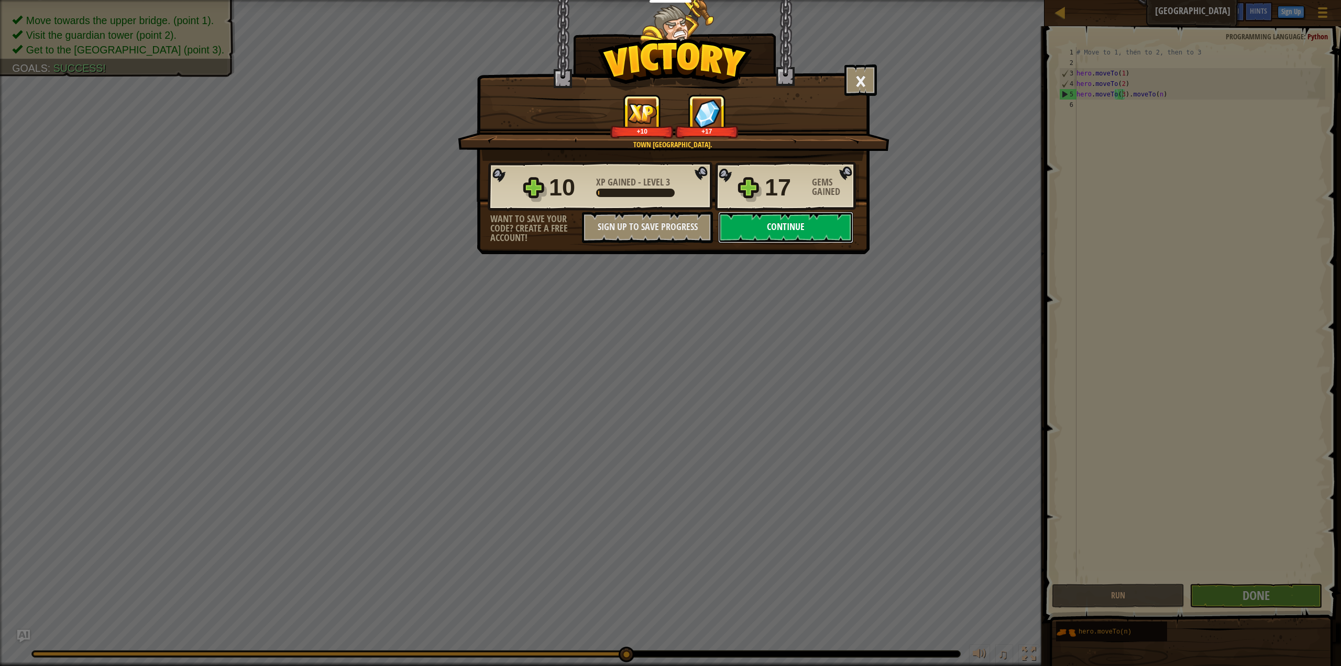
click at [778, 224] on button "Continue" at bounding box center [785, 227] width 135 height 31
